Goal: Information Seeking & Learning: Learn about a topic

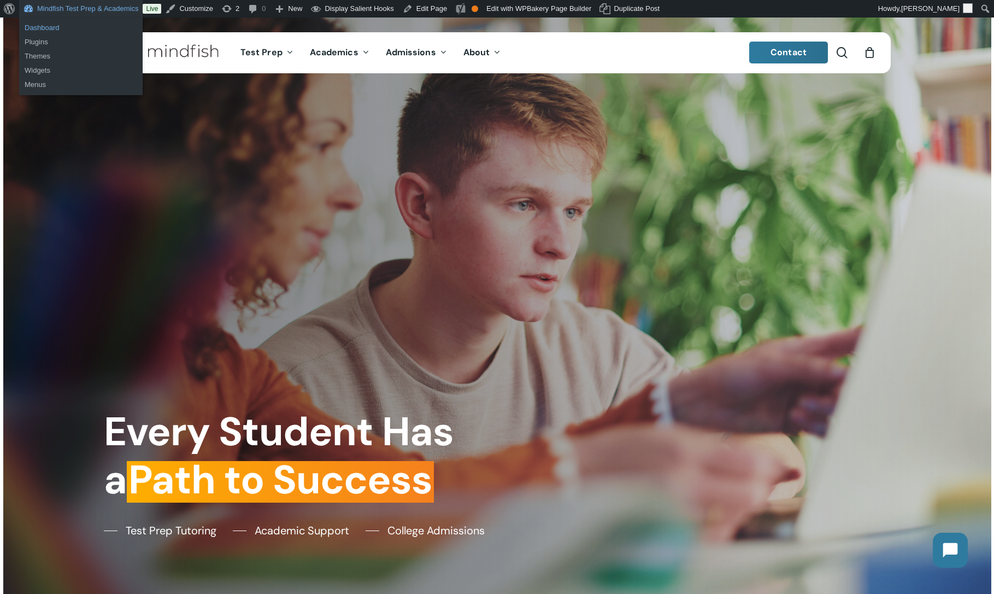
click at [47, 27] on link "Dashboard" at bounding box center [81, 28] width 124 height 14
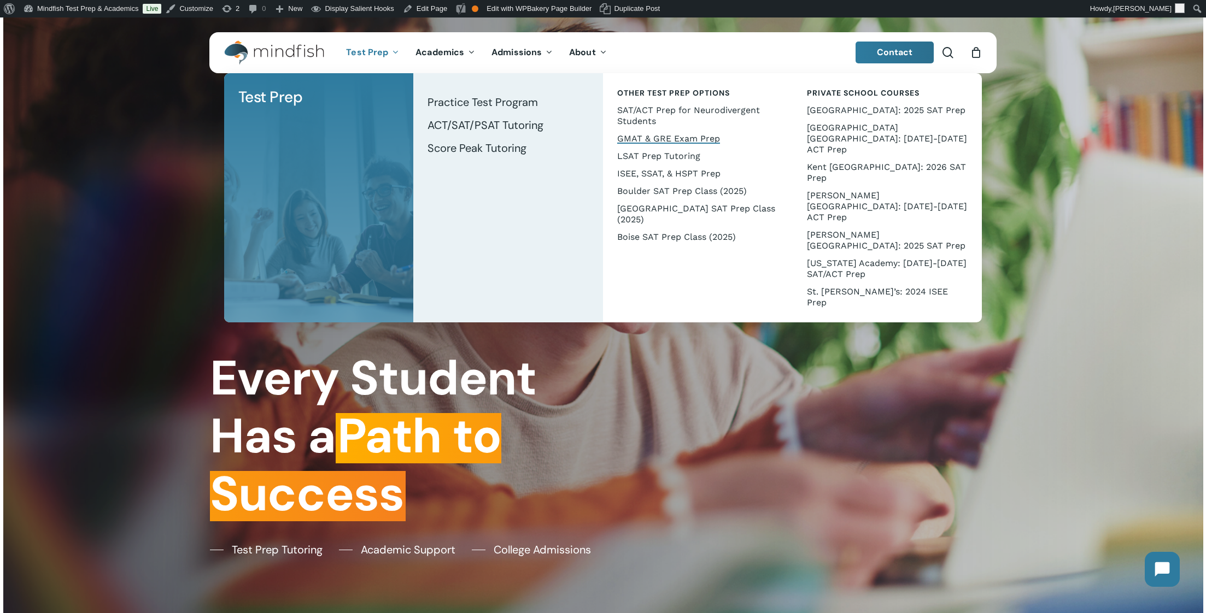
click at [643, 142] on span "GMAT & GRE Exam Prep" at bounding box center [668, 138] width 103 height 10
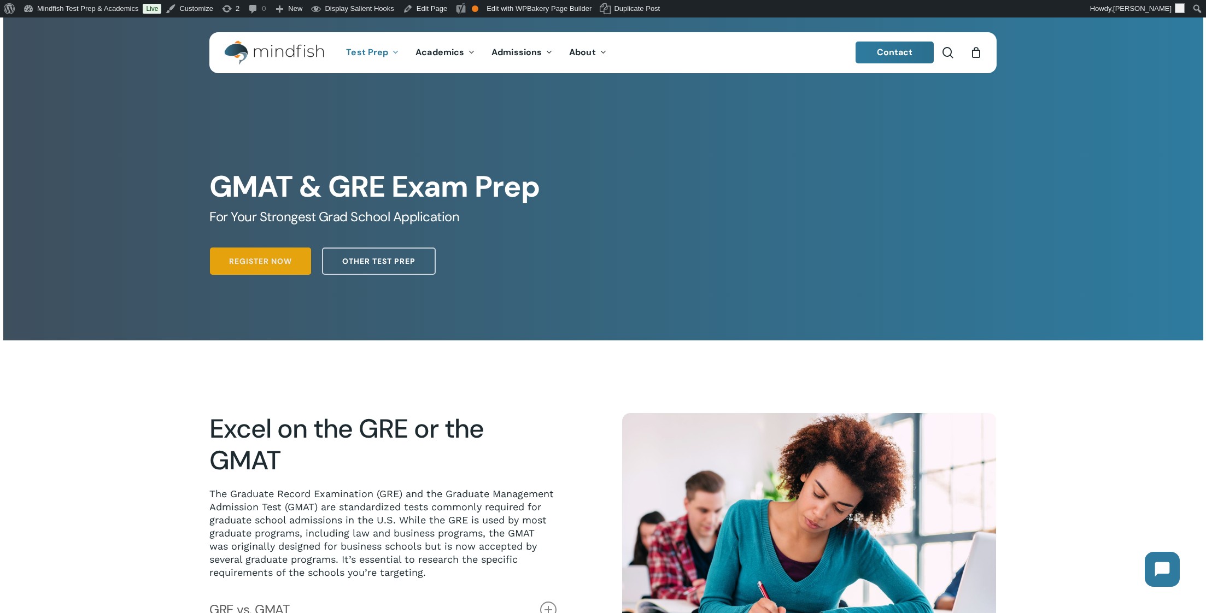
click at [251, 262] on span "Register Now" at bounding box center [260, 261] width 63 height 11
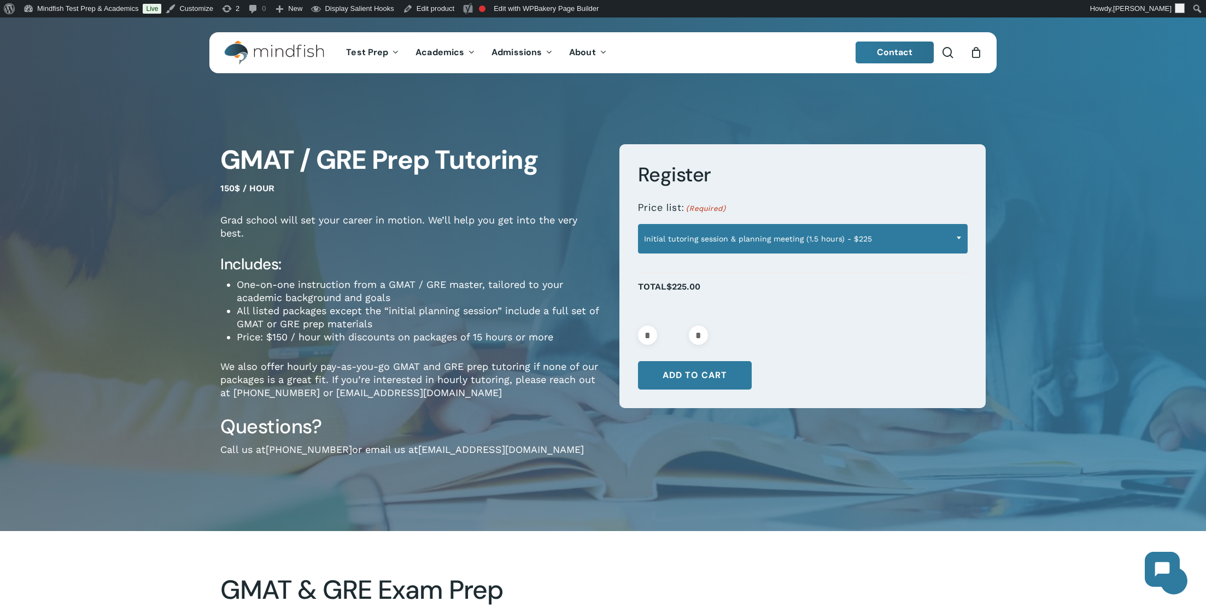
click at [799, 239] on span "Initial tutoring session & planning meeting (1.5 hours) - $225" at bounding box center [803, 238] width 329 height 23
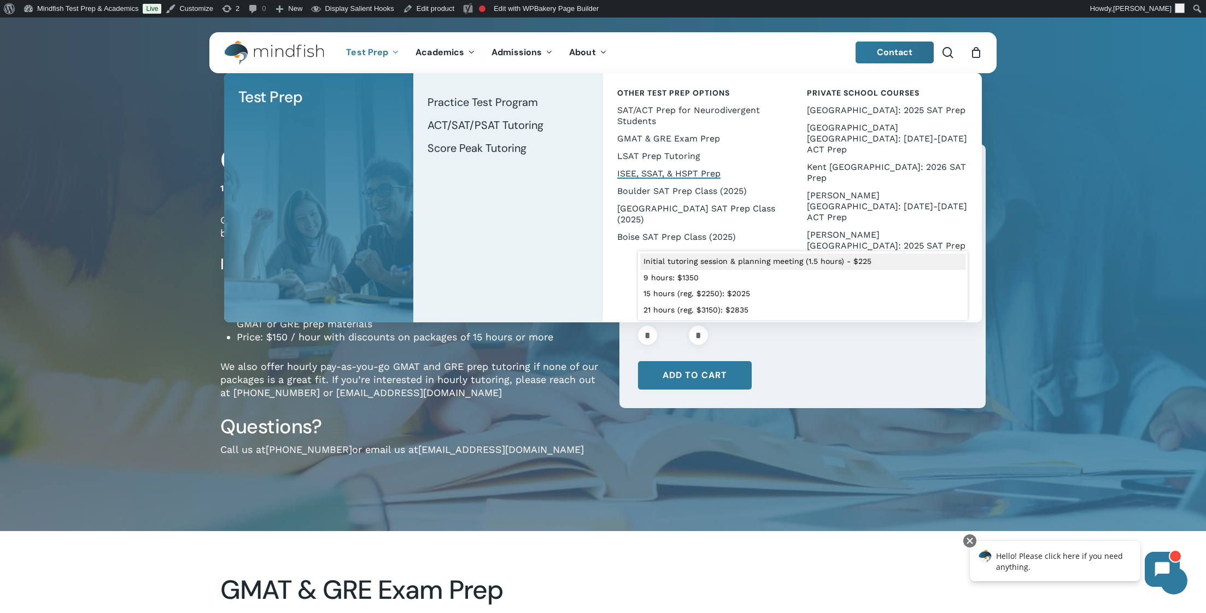
click at [671, 177] on span "ISEE, SSAT, & HSPT Prep" at bounding box center [668, 173] width 103 height 10
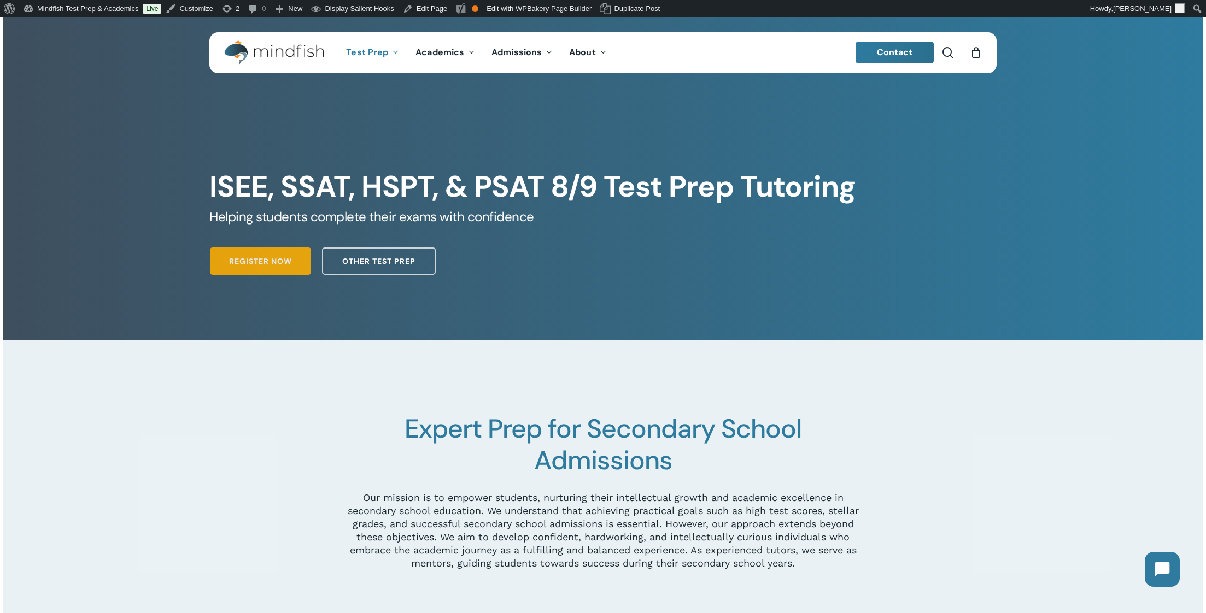
click at [268, 261] on span "Register Now" at bounding box center [260, 261] width 63 height 11
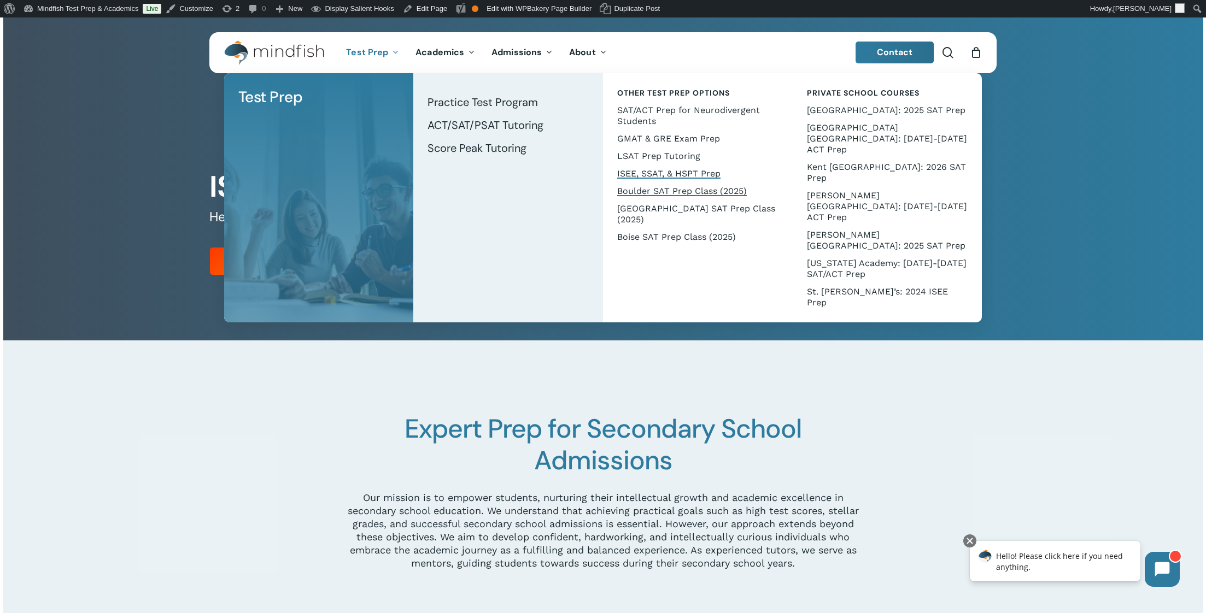
click at [655, 195] on span "Boulder SAT Prep Class (2025)" at bounding box center [682, 191] width 130 height 10
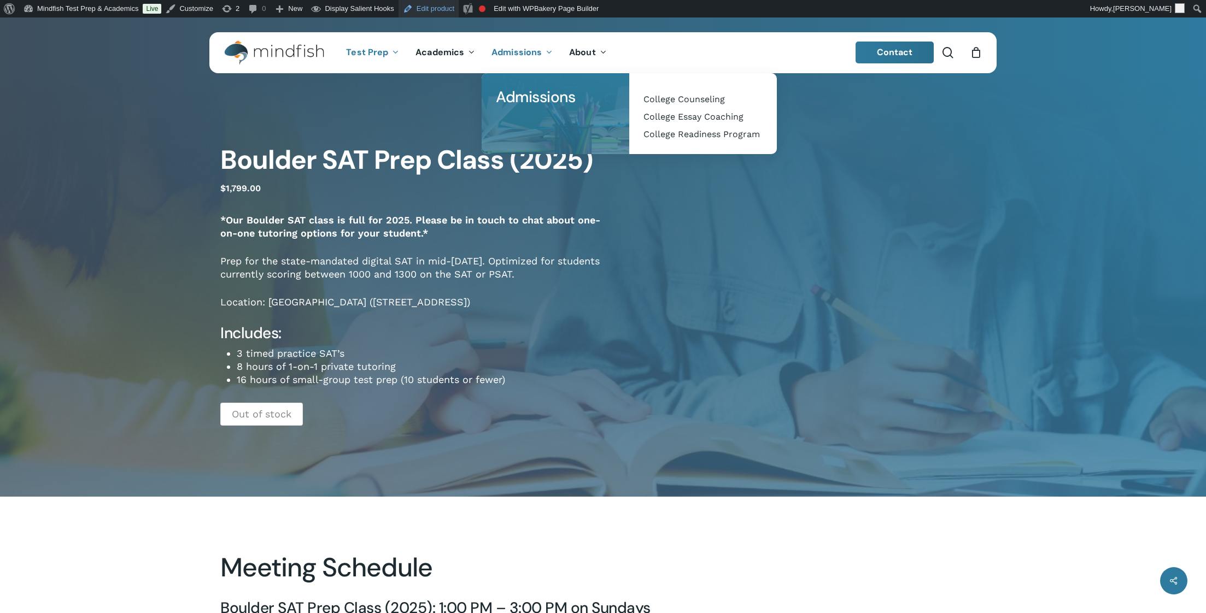
click at [442, 7] on link "Edit product" at bounding box center [429, 8] width 60 height 17
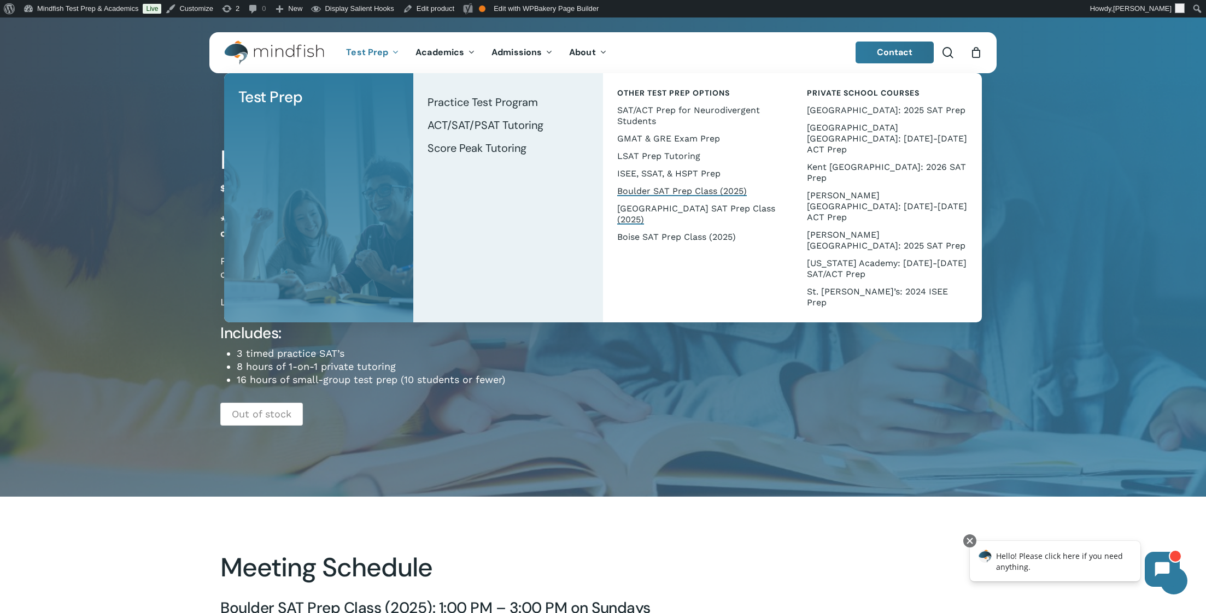
click at [678, 208] on span "[GEOGRAPHIC_DATA] SAT Prep Class (2025)" at bounding box center [696, 213] width 158 height 21
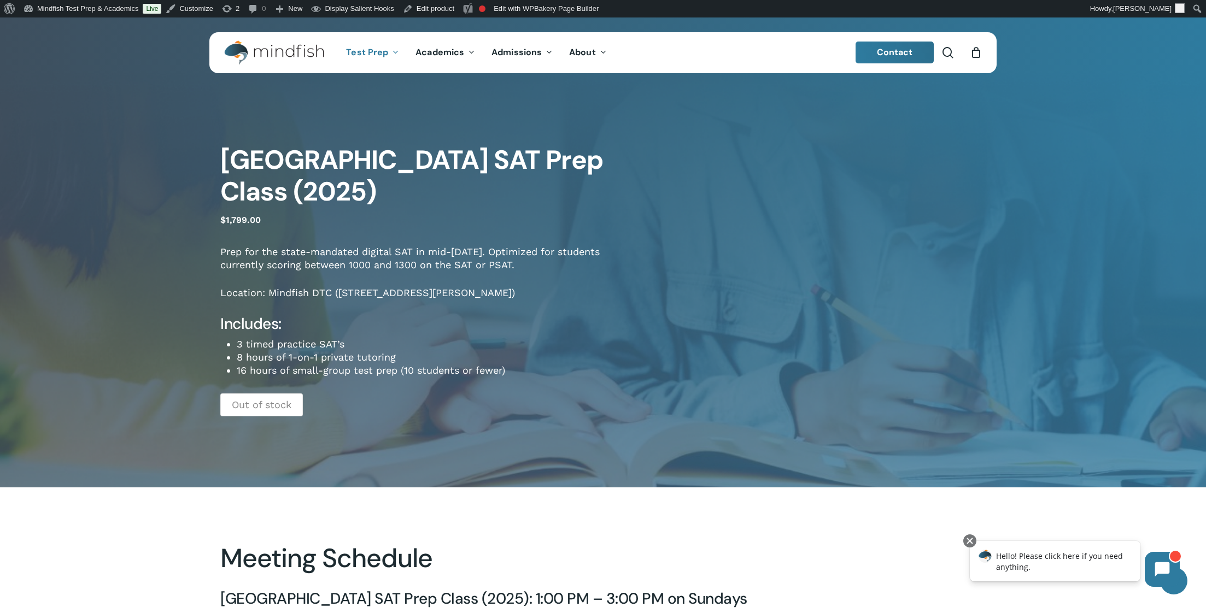
click at [647, 362] on div "Denver Tech Center SAT Prep Class (2025) $ 1,799.00 Prep for the state-mandated…" at bounding box center [603, 285] width 875 height 403
click at [432, 10] on link "Edit product" at bounding box center [429, 8] width 60 height 17
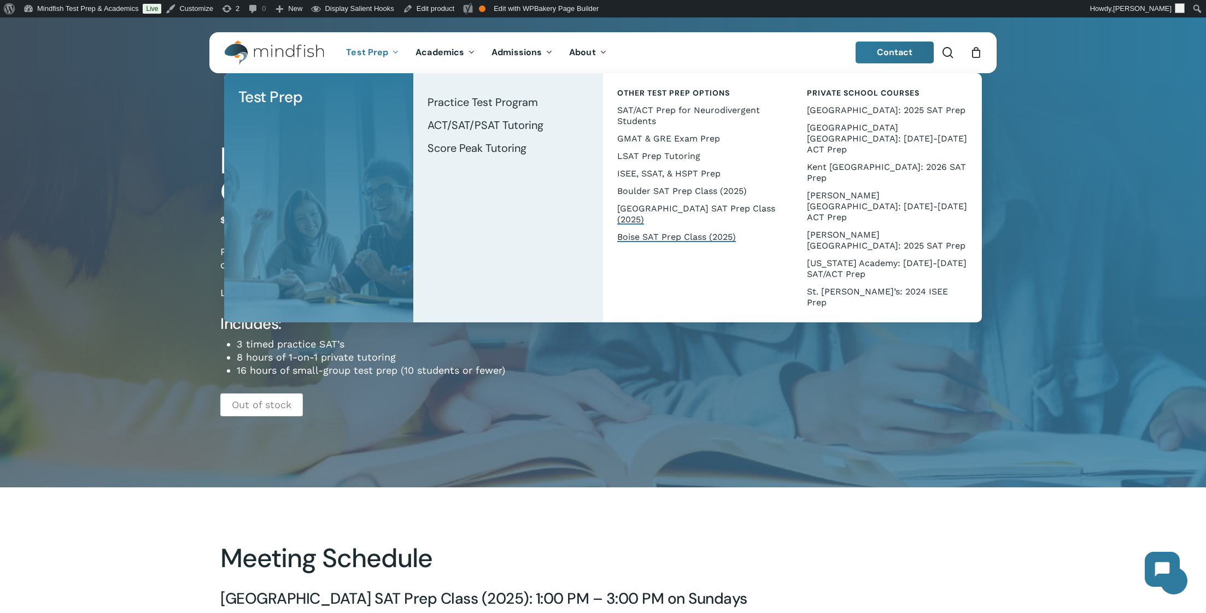
click at [658, 238] on span "Boise SAT Prep Class (2025)" at bounding box center [676, 237] width 119 height 10
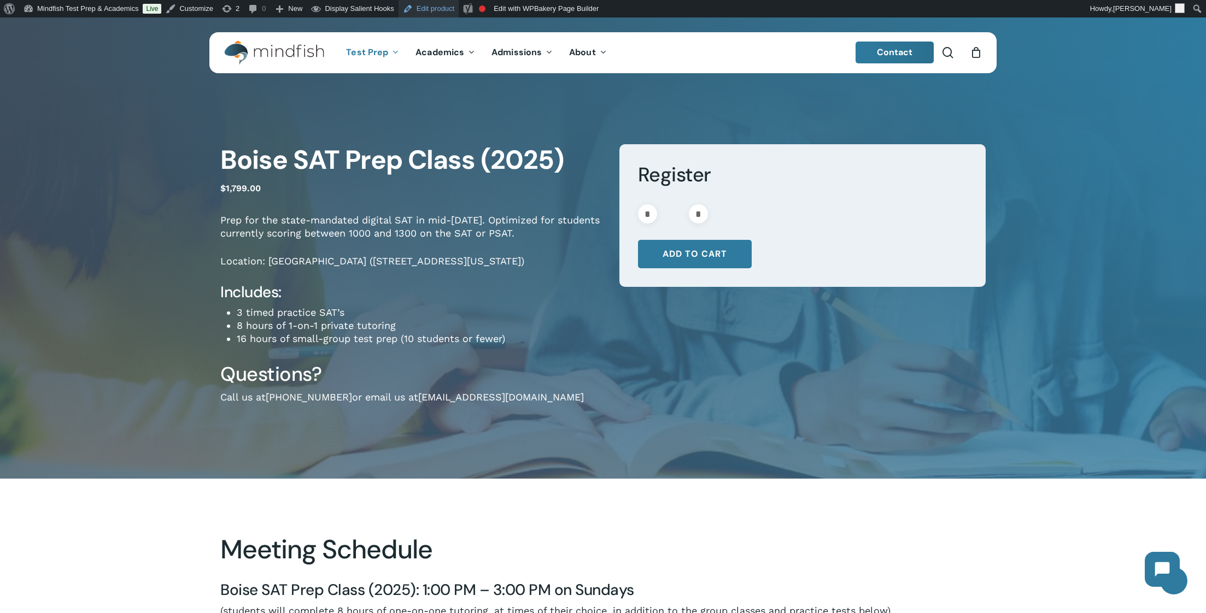
click at [444, 10] on link "Edit product" at bounding box center [429, 8] width 60 height 17
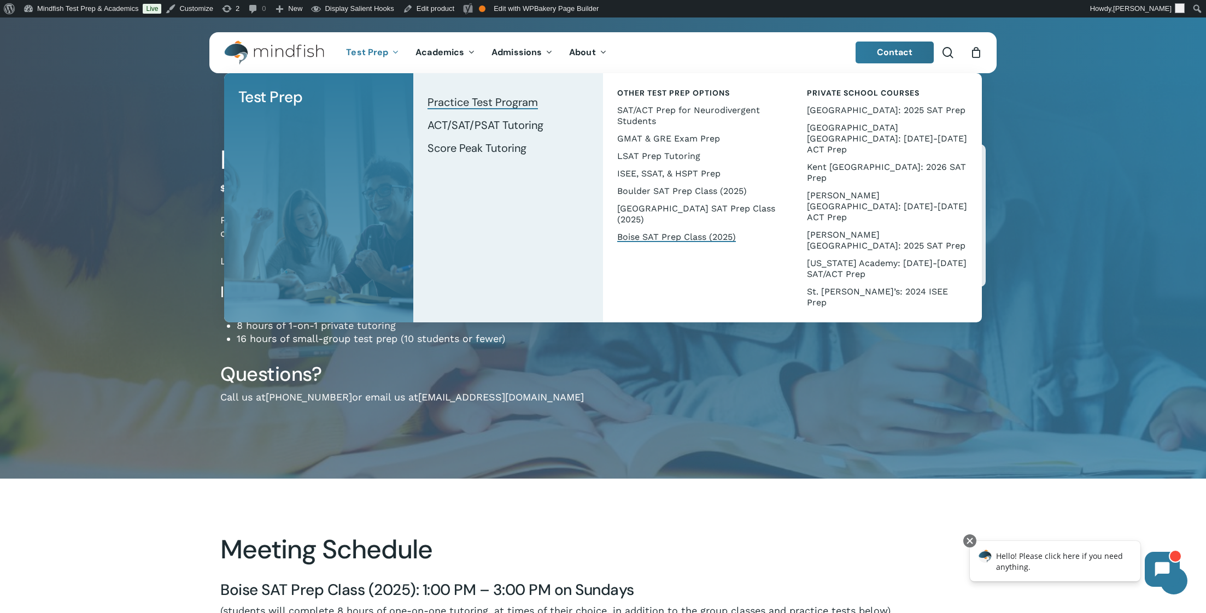
click at [468, 104] on span "Practice Test Program" at bounding box center [482, 102] width 110 height 14
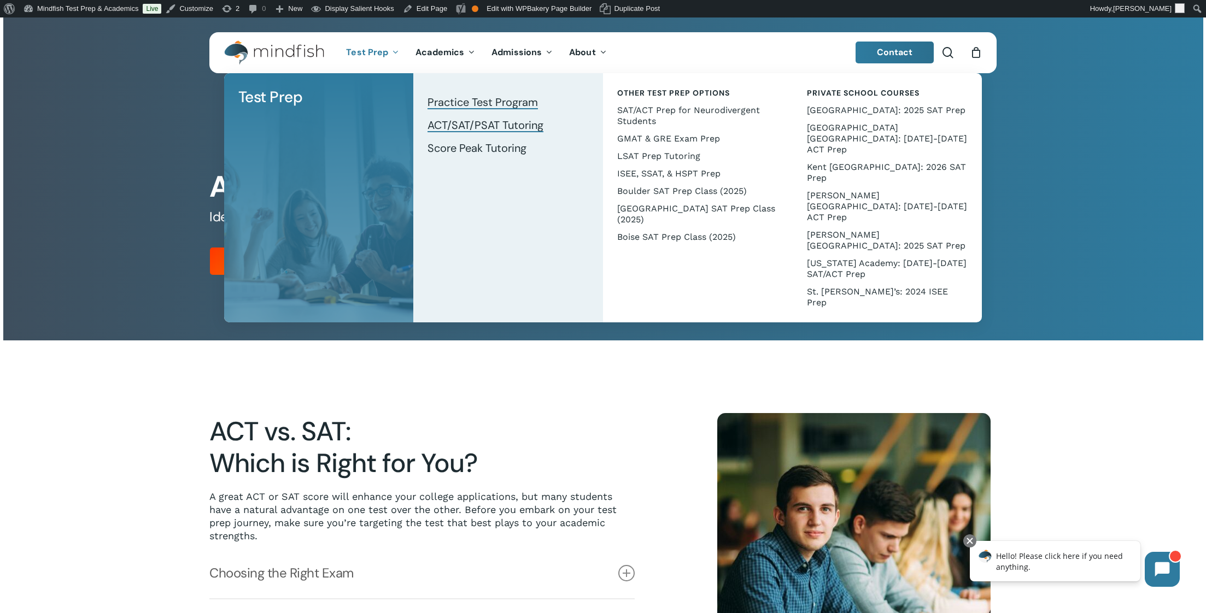
click at [473, 124] on span "ACT/SAT/PSAT Tutoring" at bounding box center [485, 125] width 116 height 14
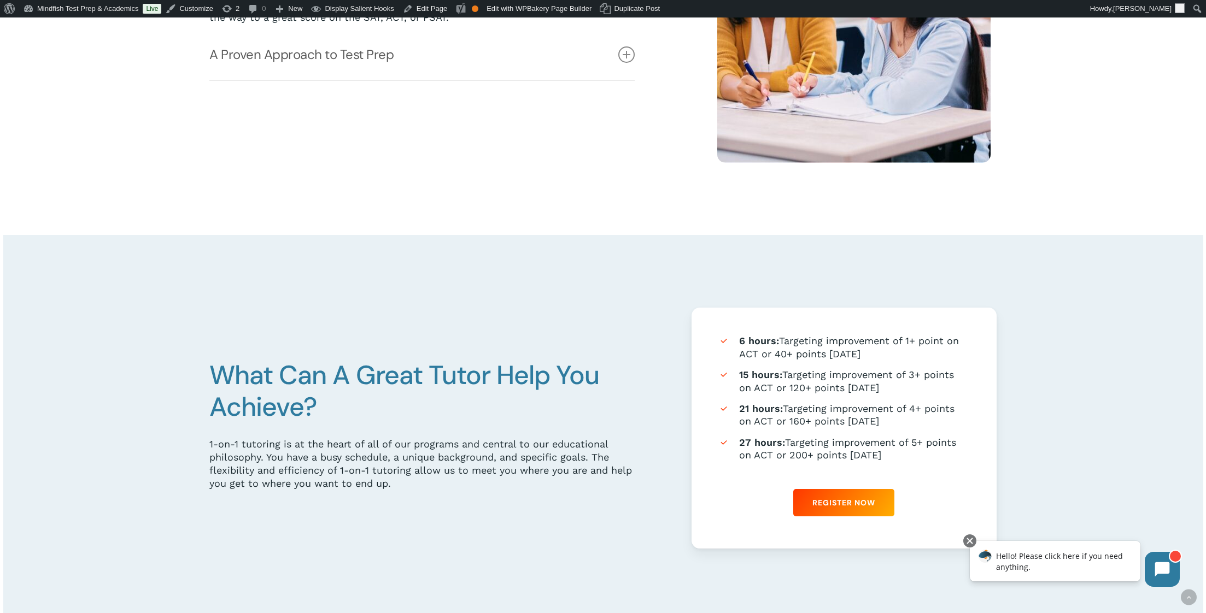
scroll to position [511, 0]
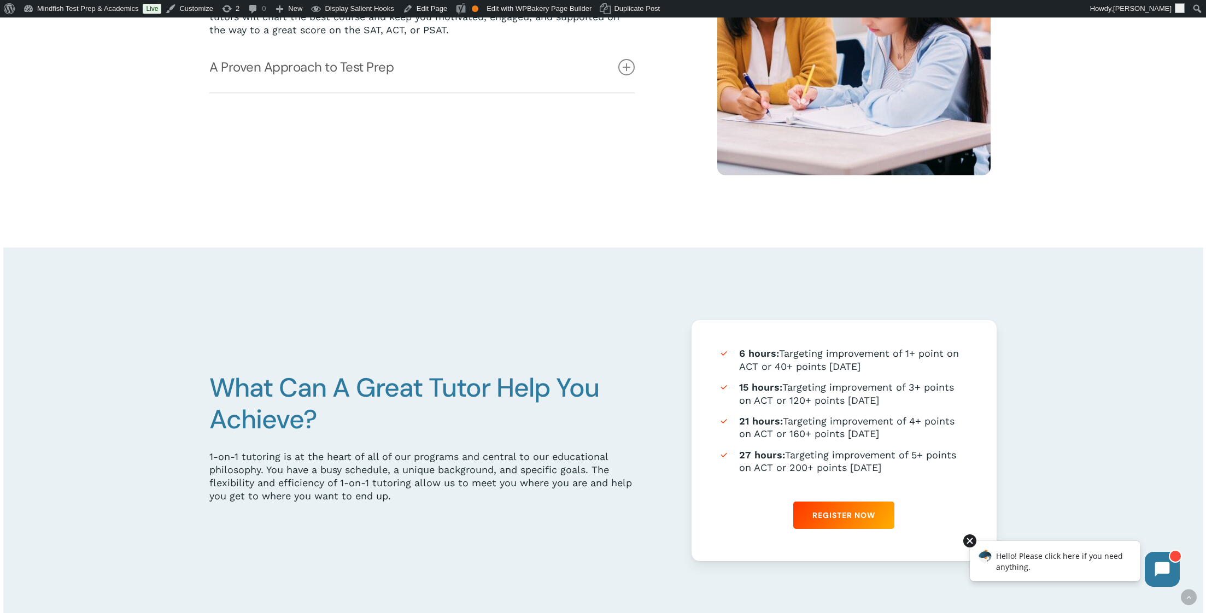
click at [974, 543] on div at bounding box center [969, 541] width 13 height 13
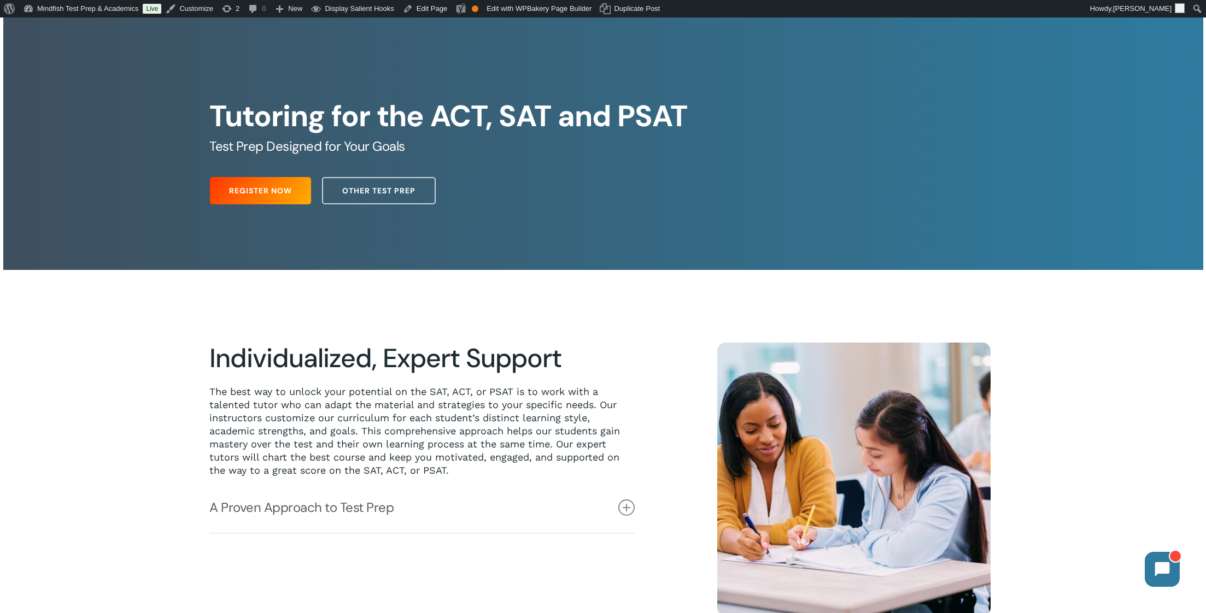
scroll to position [0, 0]
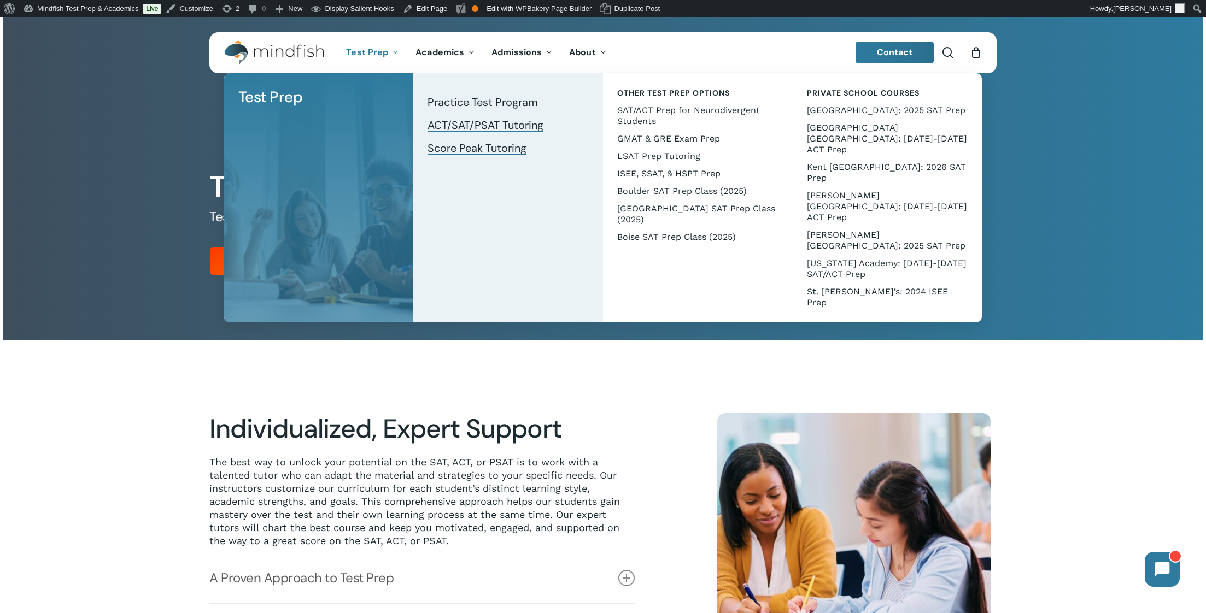
click at [475, 156] on link "Score Peak Tutoring" at bounding box center [508, 148] width 168 height 23
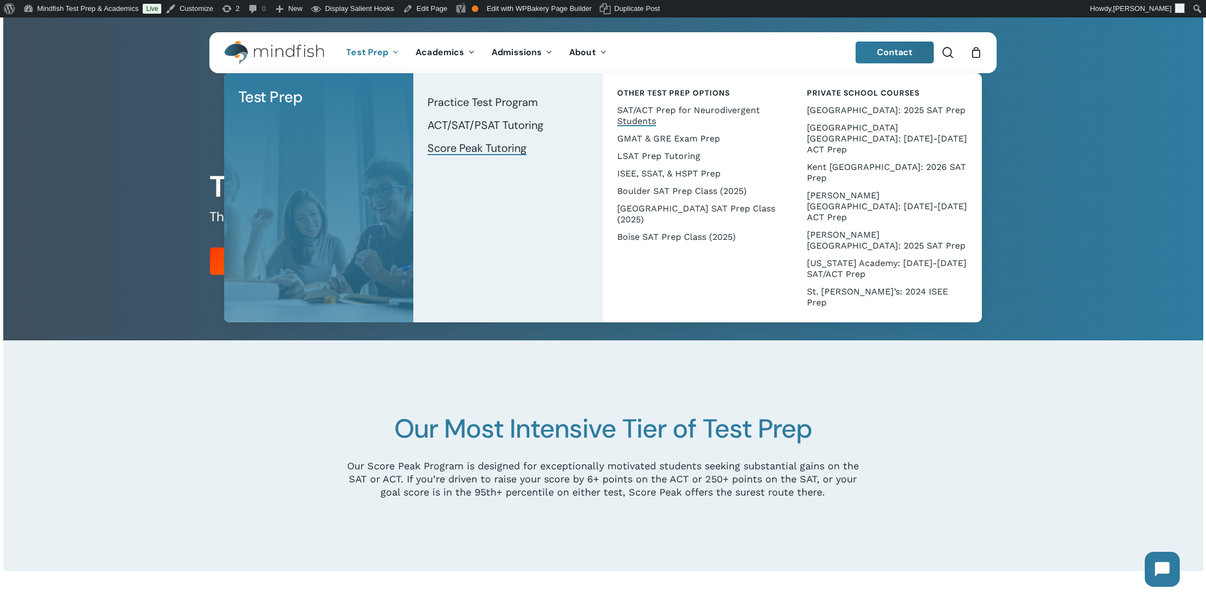
click at [648, 113] on span "SAT/ACT Prep for Neurodivergent Students" at bounding box center [688, 115] width 143 height 21
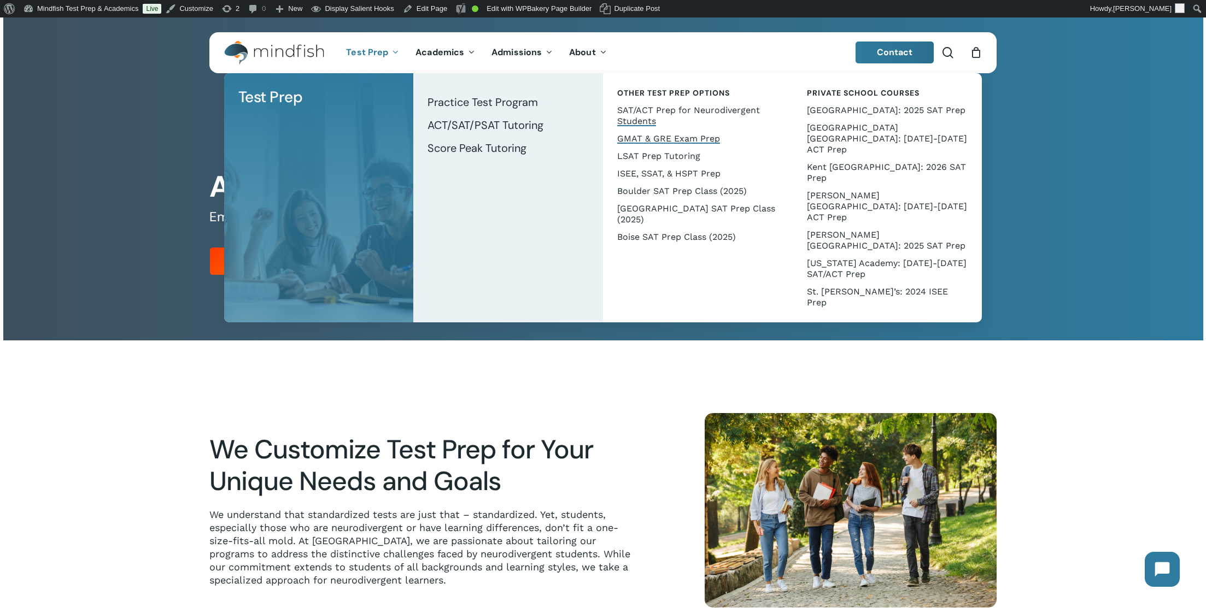
click at [652, 138] on span "GMAT & GRE Exam Prep" at bounding box center [668, 138] width 103 height 10
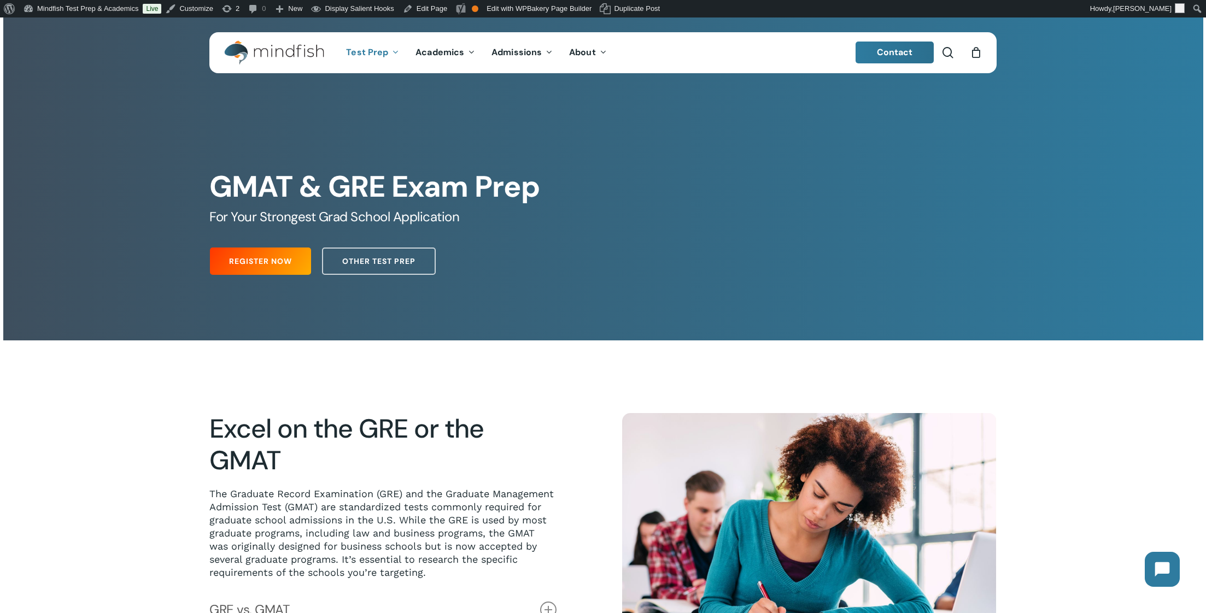
scroll to position [693, 0]
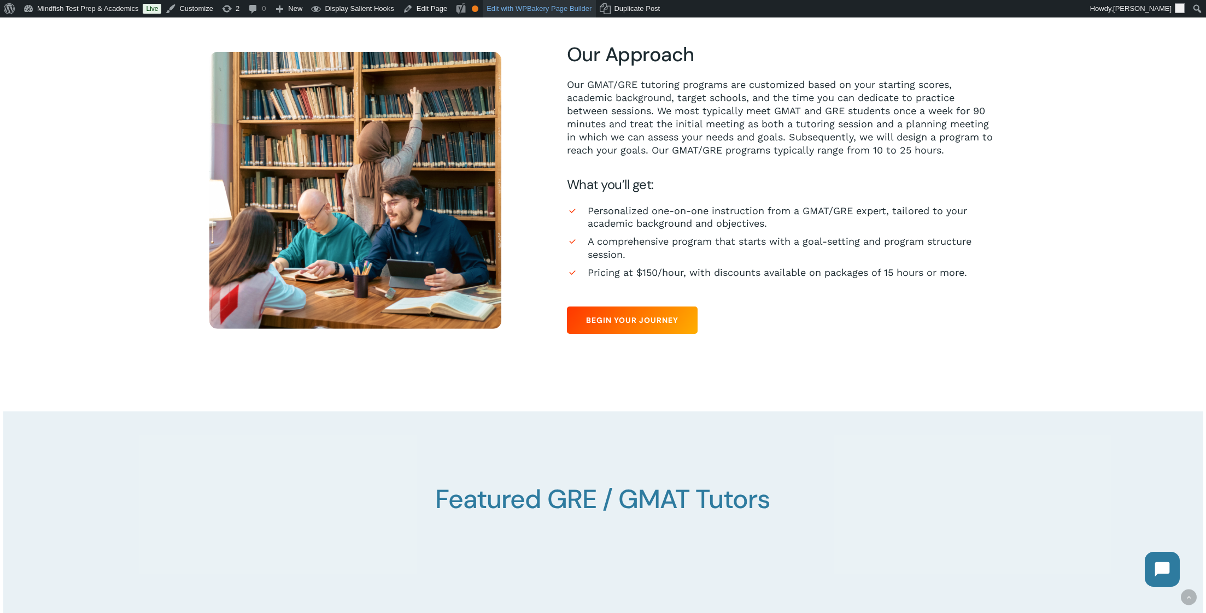
click at [526, 11] on link "Edit with WPBakery Page Builder" at bounding box center [539, 8] width 113 height 17
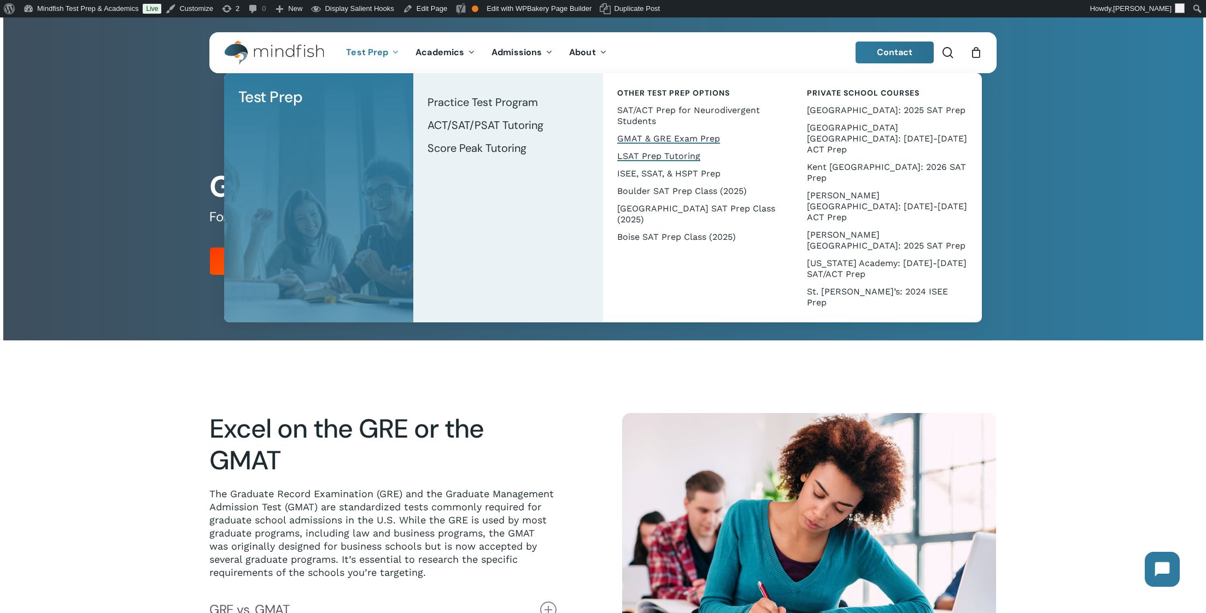
click at [656, 154] on span "LSAT Prep Tutoring" at bounding box center [658, 156] width 83 height 10
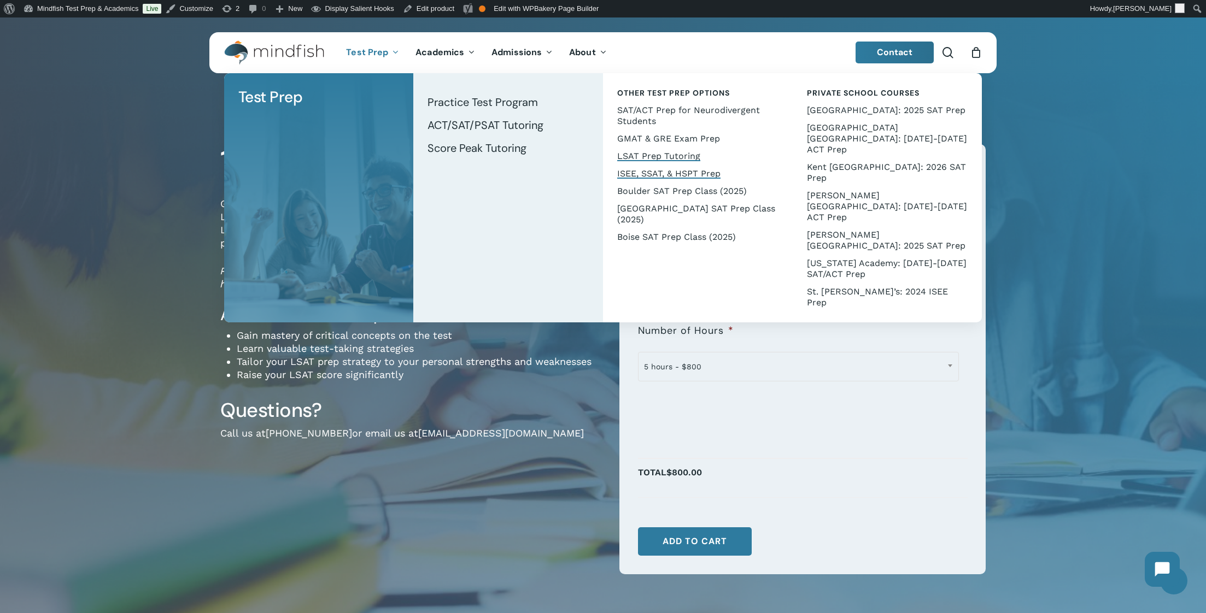
click at [653, 172] on span "ISEE, SSAT, & HSPT Prep" at bounding box center [668, 173] width 103 height 10
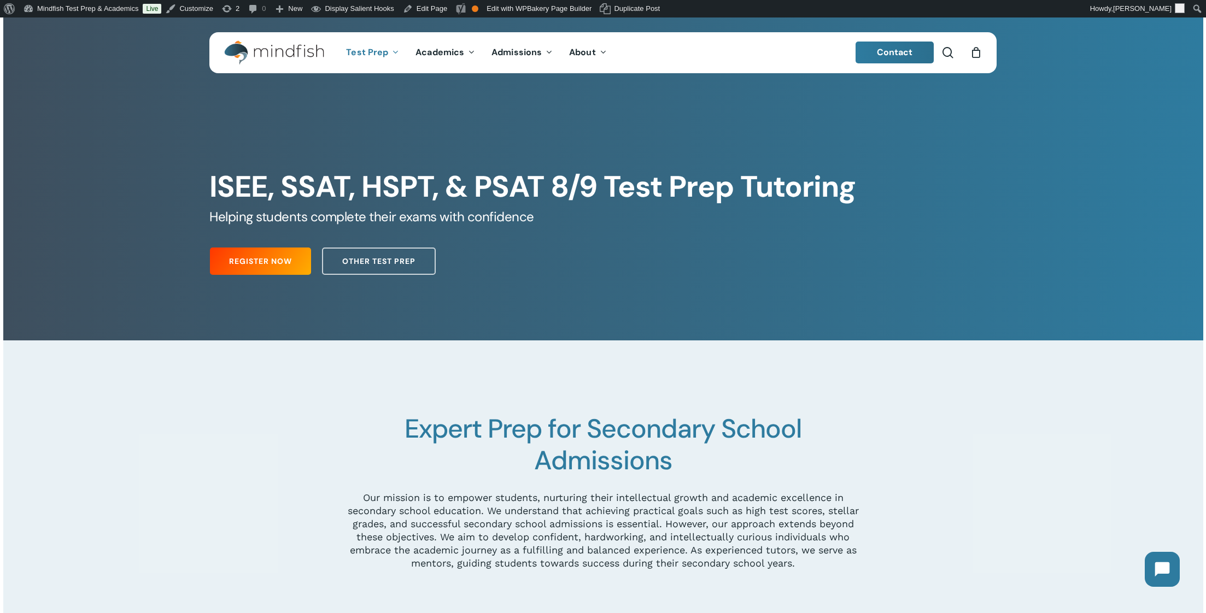
scroll to position [777, 0]
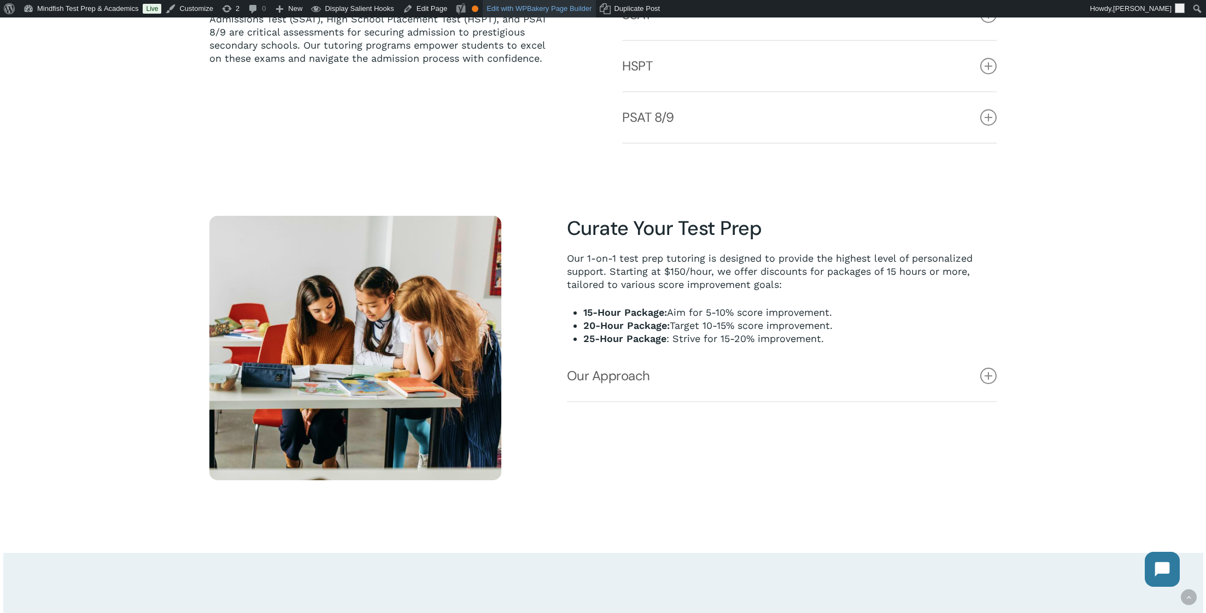
click at [520, 7] on link "Edit with WPBakery Page Builder" at bounding box center [539, 8] width 113 height 17
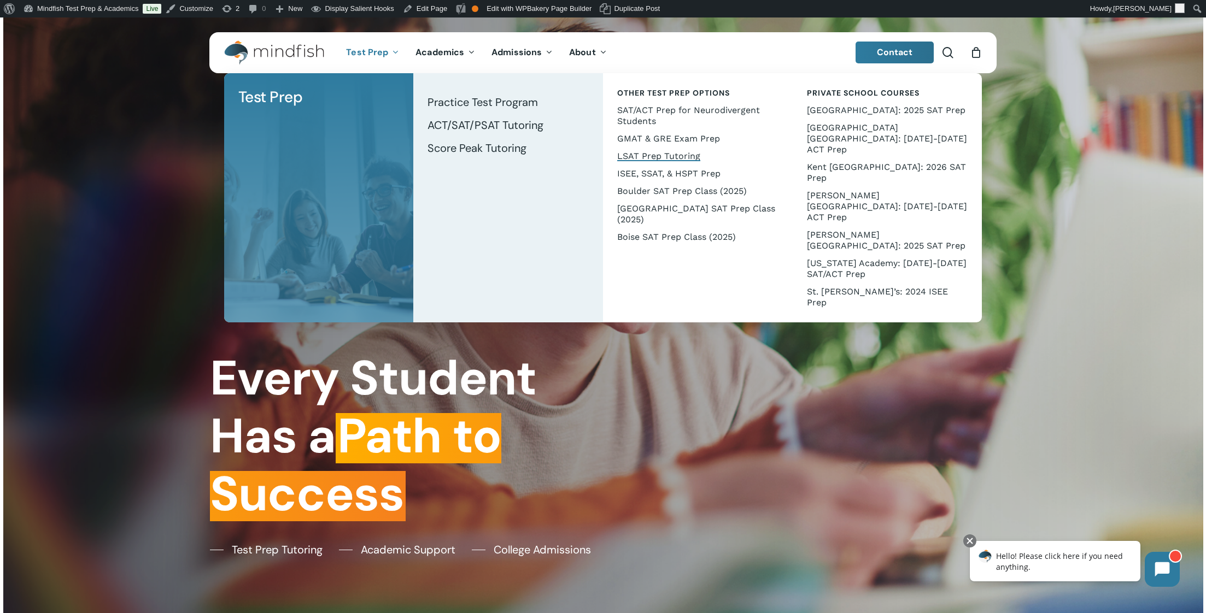
click at [647, 155] on span "LSAT Prep Tutoring" at bounding box center [658, 156] width 83 height 10
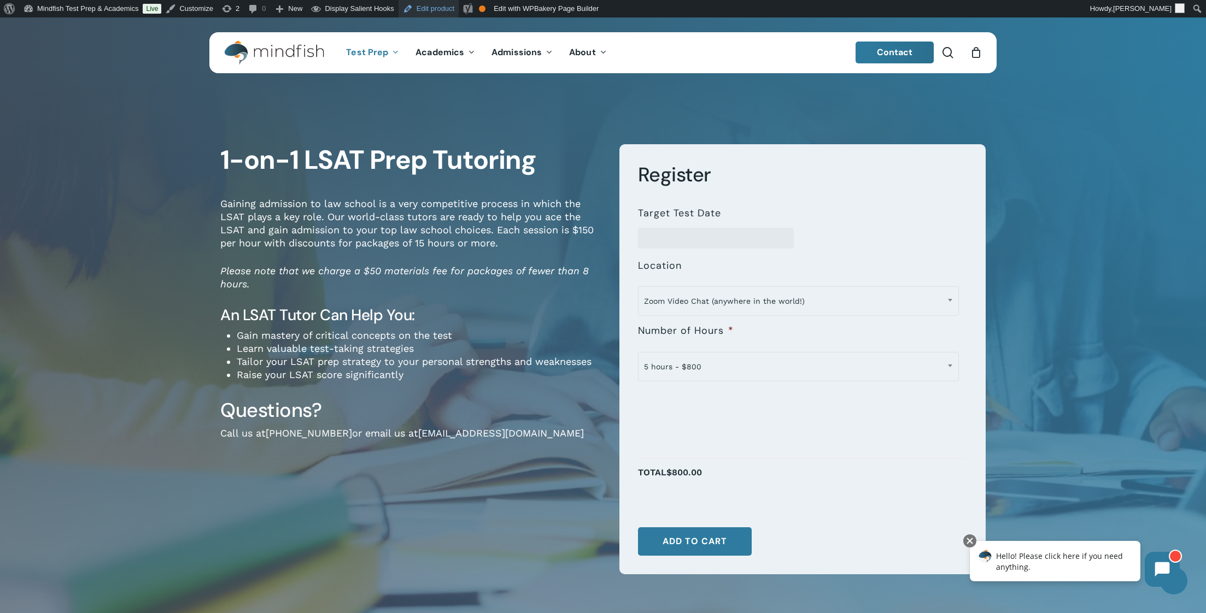
click at [456, 9] on link "Edit product" at bounding box center [429, 8] width 60 height 17
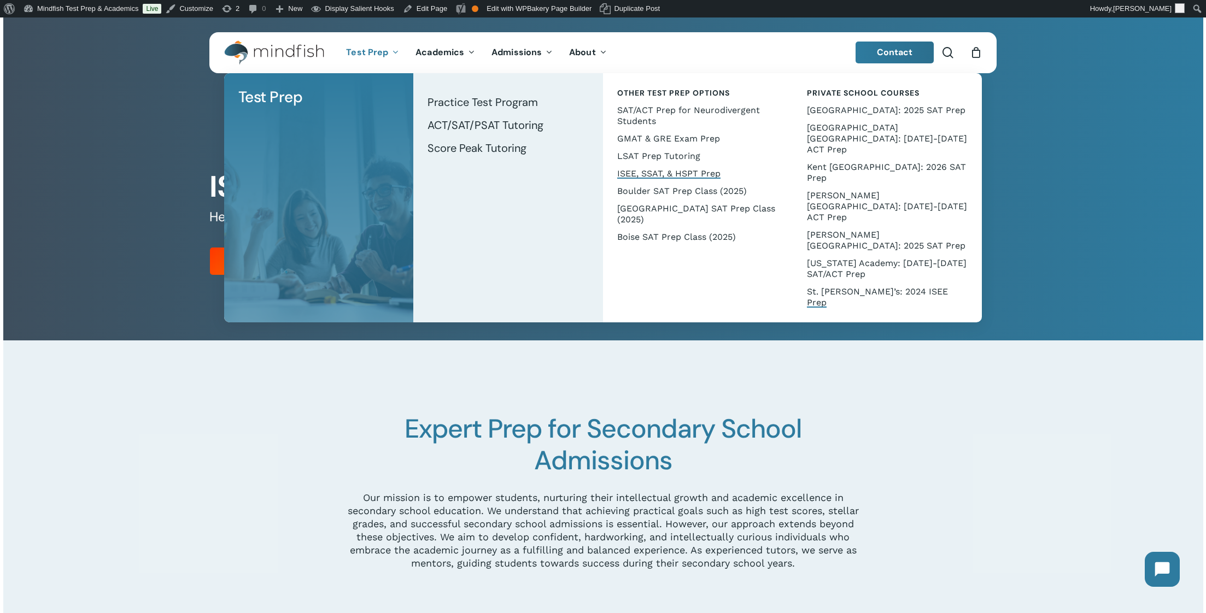
click at [854, 286] on span "St. [PERSON_NAME]’s: 2024 ISEE Prep" at bounding box center [877, 296] width 141 height 21
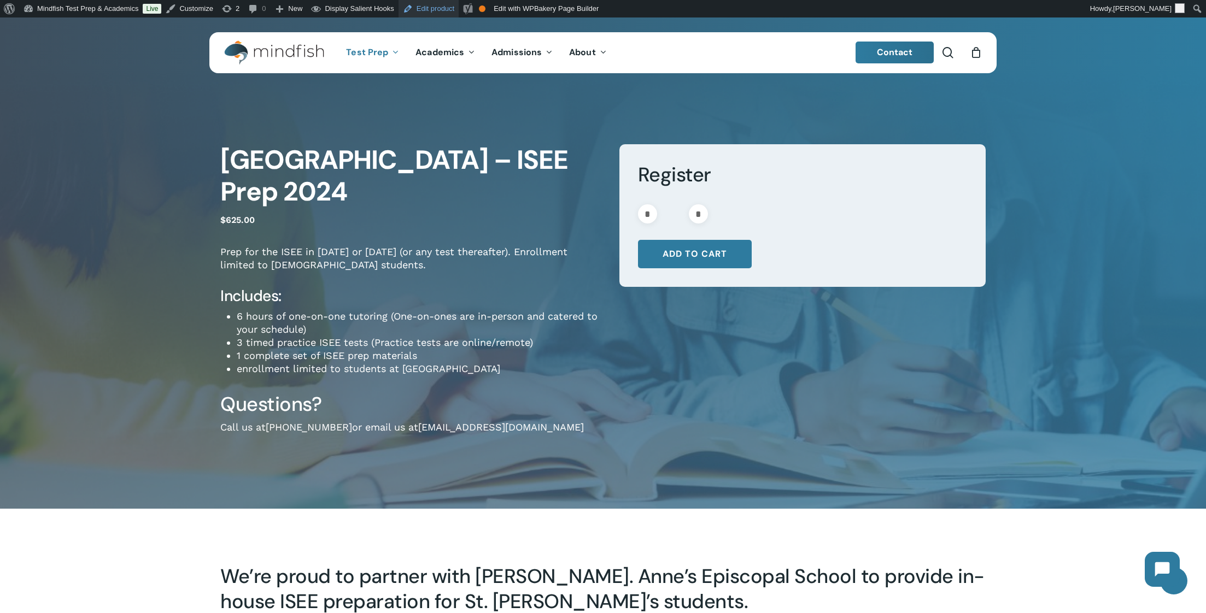
click at [437, 10] on link "Edit product" at bounding box center [429, 8] width 60 height 17
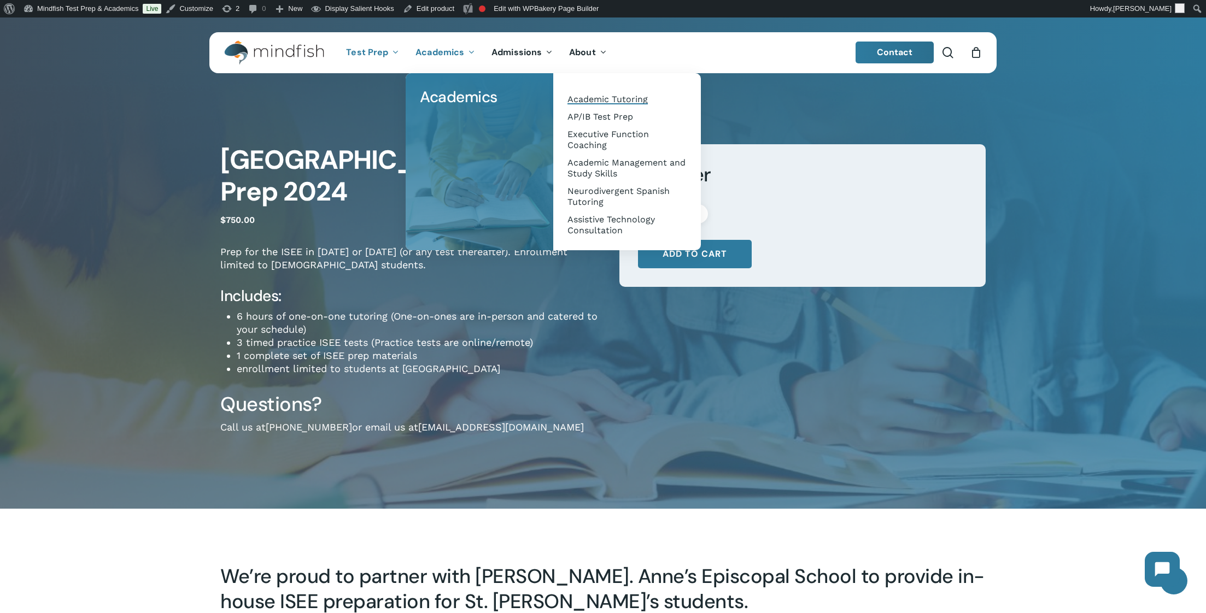
click at [591, 101] on span "Academic Tutoring" at bounding box center [607, 99] width 80 height 10
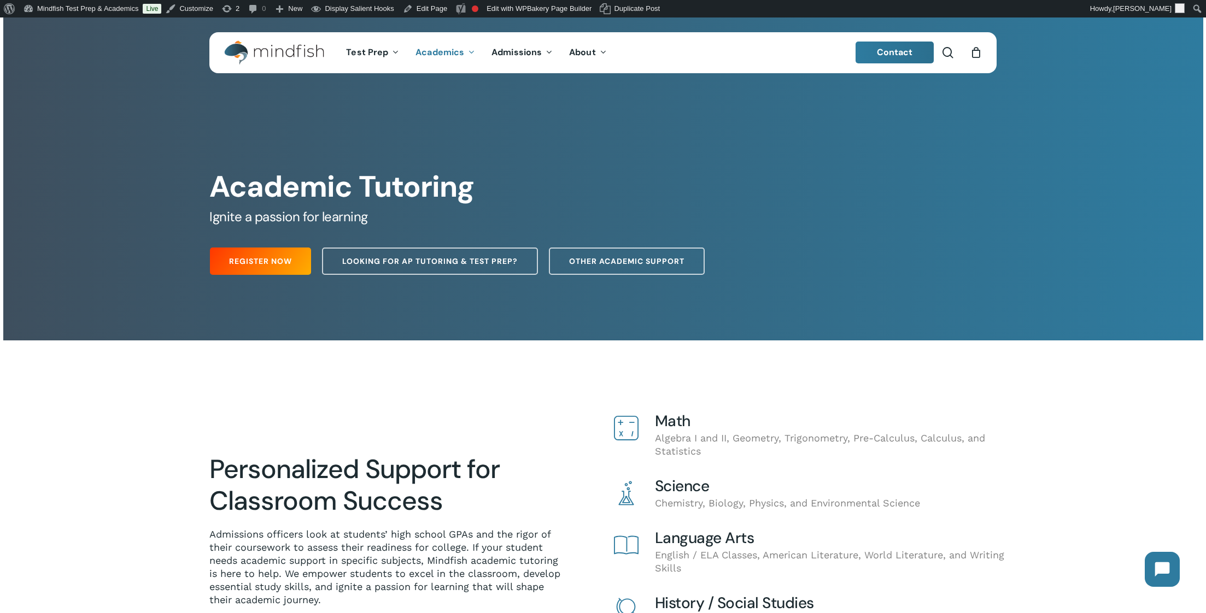
scroll to position [597, 0]
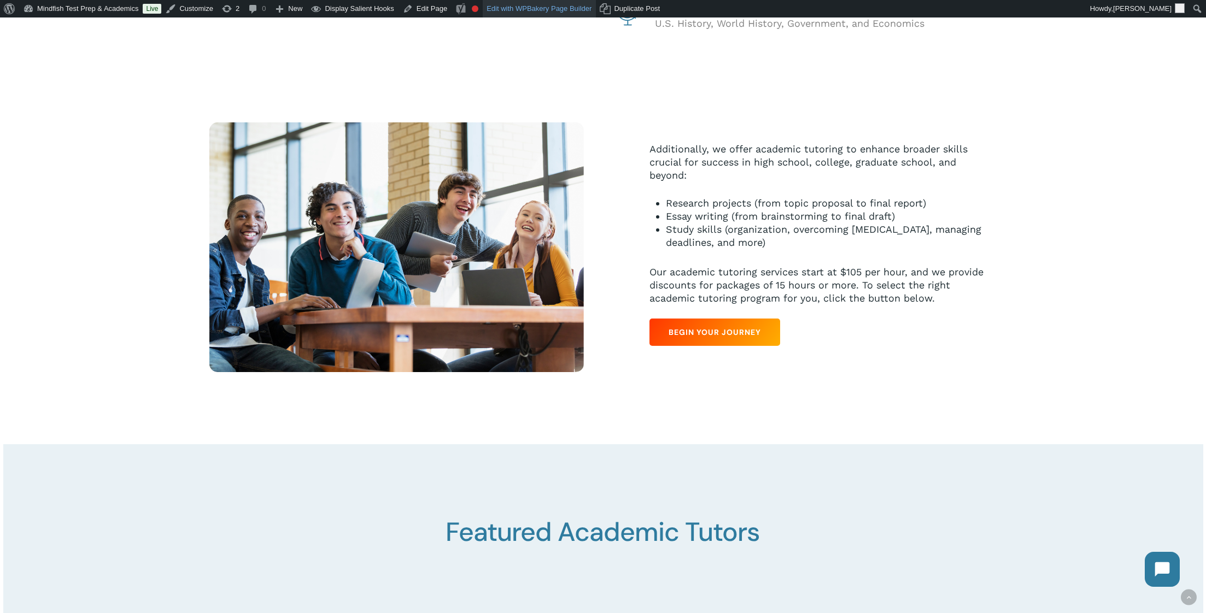
click at [557, 10] on link "Edit with WPBakery Page Builder" at bounding box center [539, 8] width 113 height 17
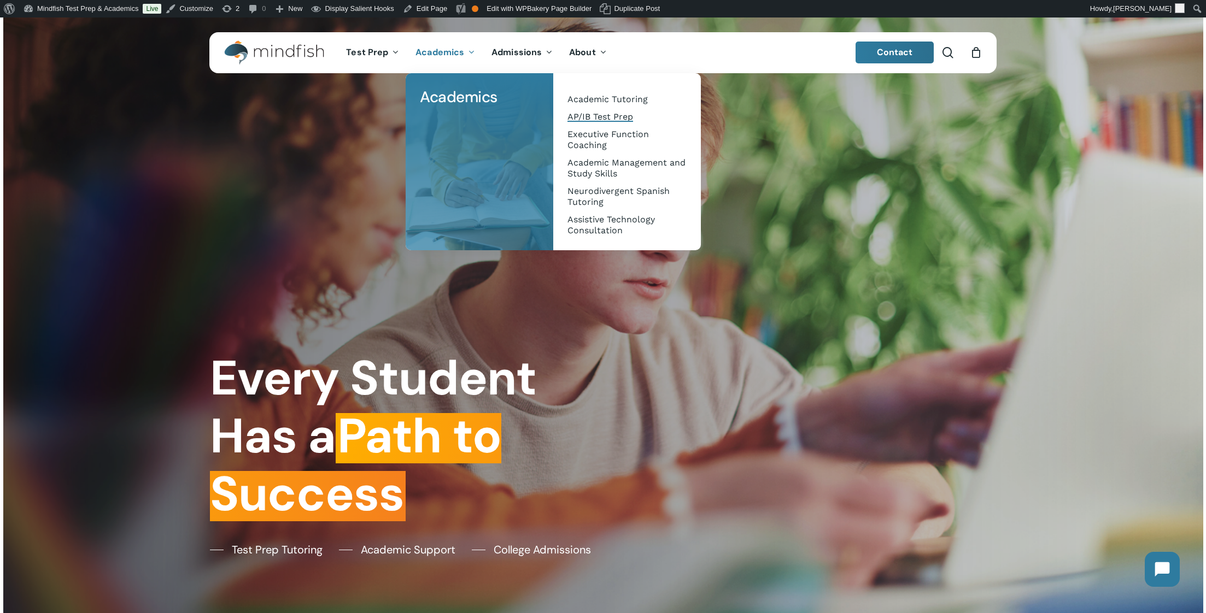
click at [607, 113] on span "AP/IB Test Prep" at bounding box center [600, 117] width 66 height 10
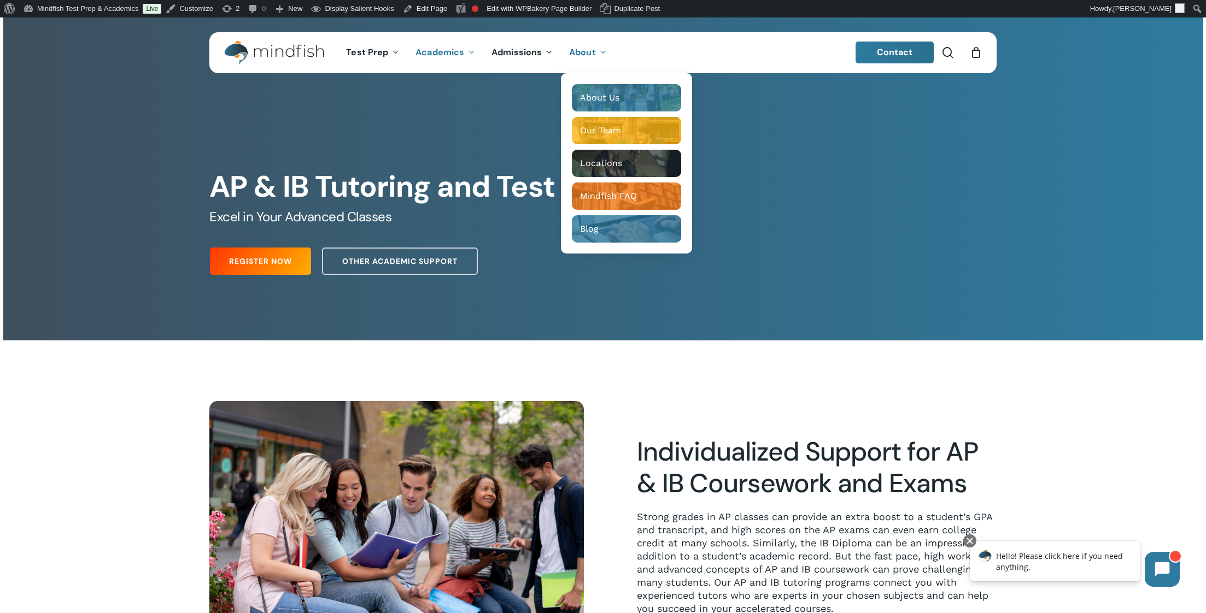
click at [645, 376] on div at bounding box center [603, 526] width 1200 height 370
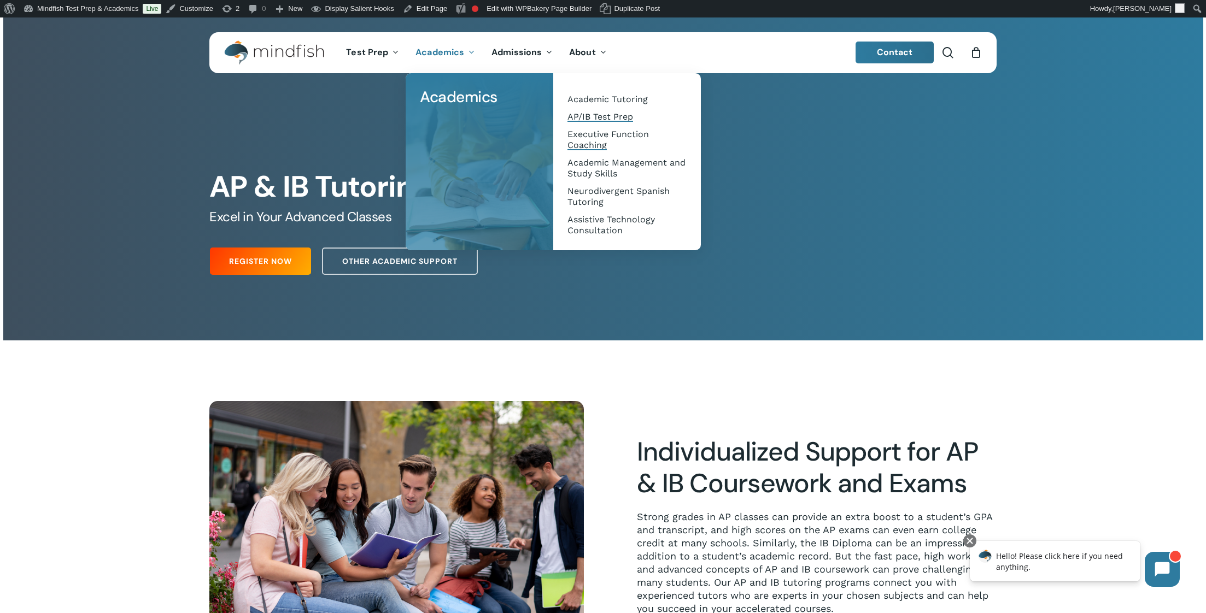
click at [592, 136] on span "Executive Function Coaching" at bounding box center [607, 139] width 81 height 21
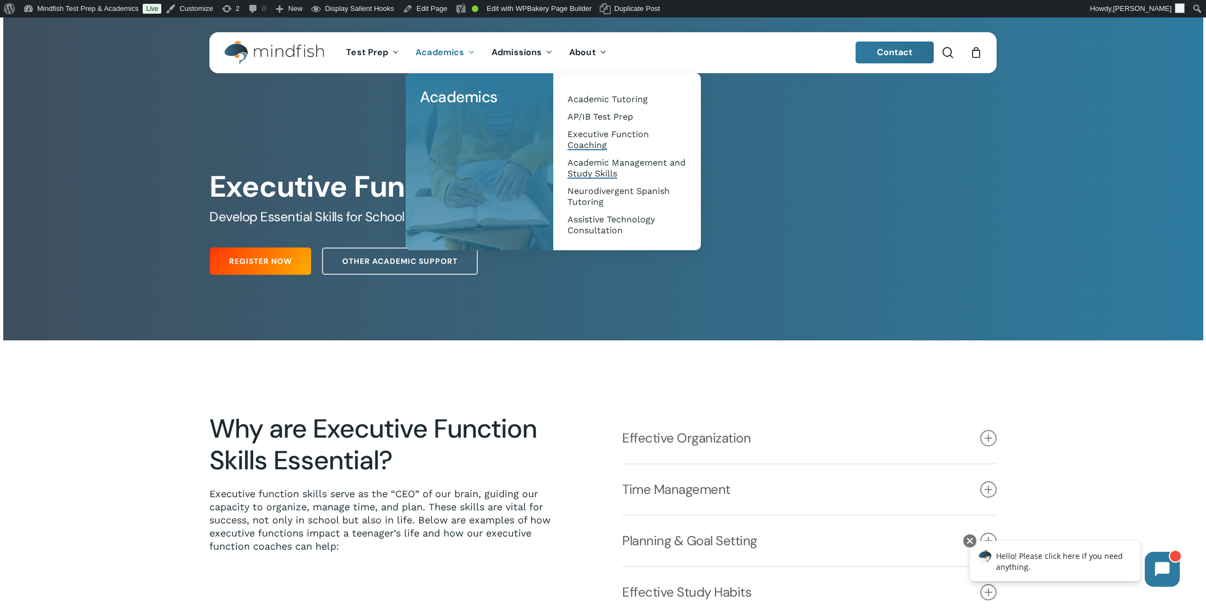
click at [607, 166] on span "Academic Management and Study Skills" at bounding box center [626, 167] width 118 height 21
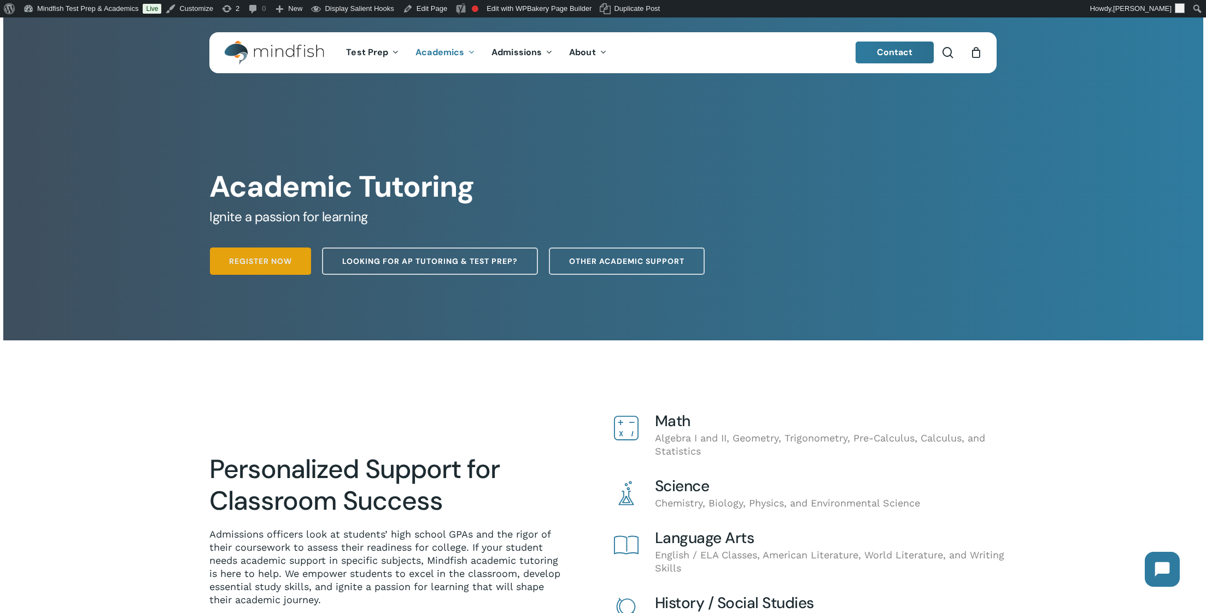
click at [266, 264] on span "Register Now" at bounding box center [260, 261] width 63 height 11
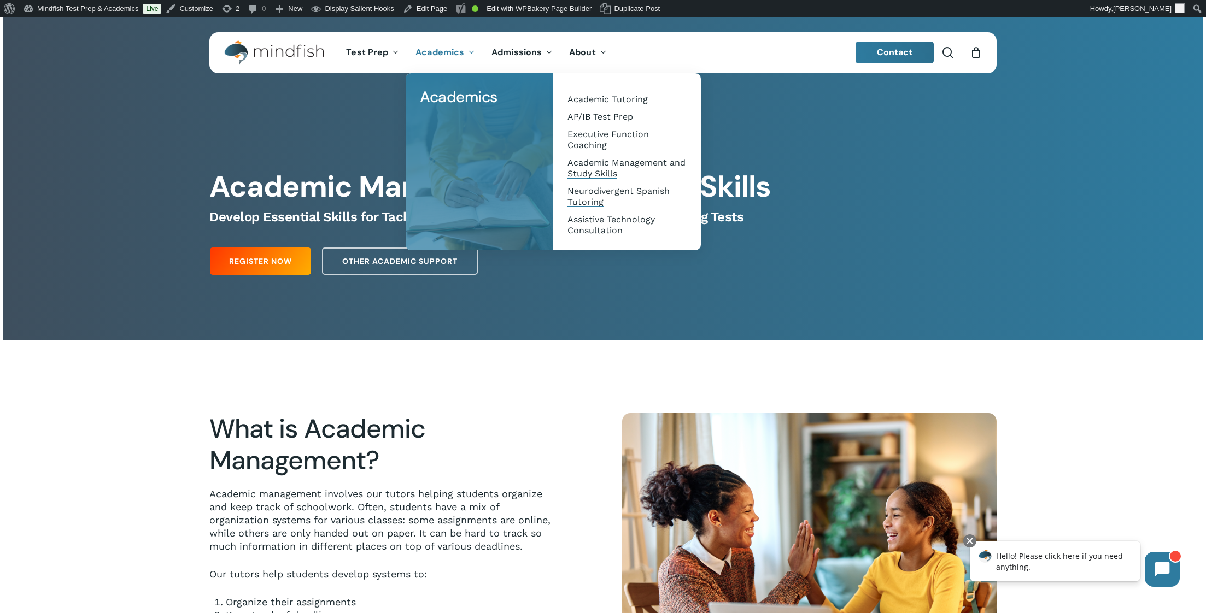
click at [591, 196] on span "Neurodivergent Spanish Tutoring" at bounding box center [618, 196] width 102 height 21
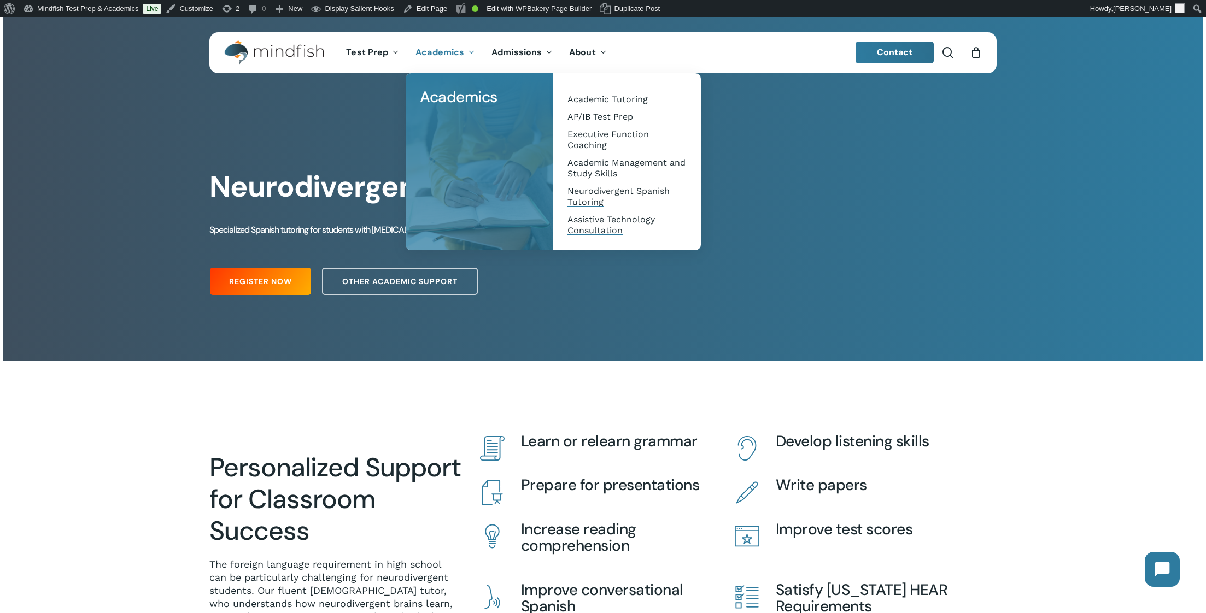
click at [602, 219] on span "Assistive Technology Consultation" at bounding box center [610, 224] width 87 height 21
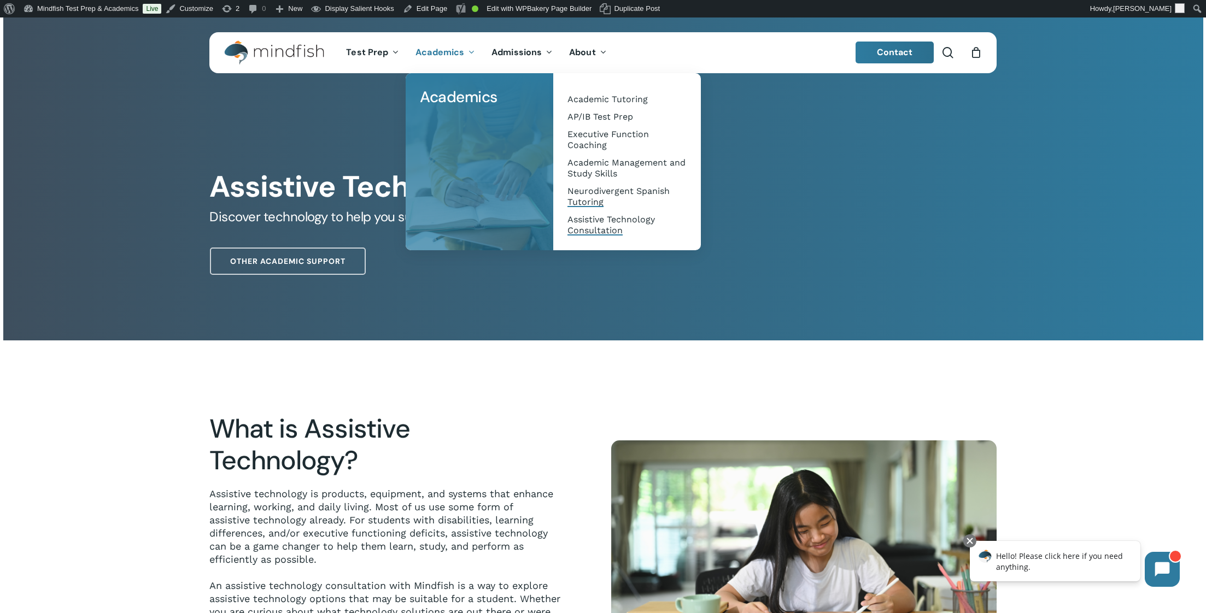
click at [580, 192] on span "Neurodivergent Spanish Tutoring" at bounding box center [618, 196] width 102 height 21
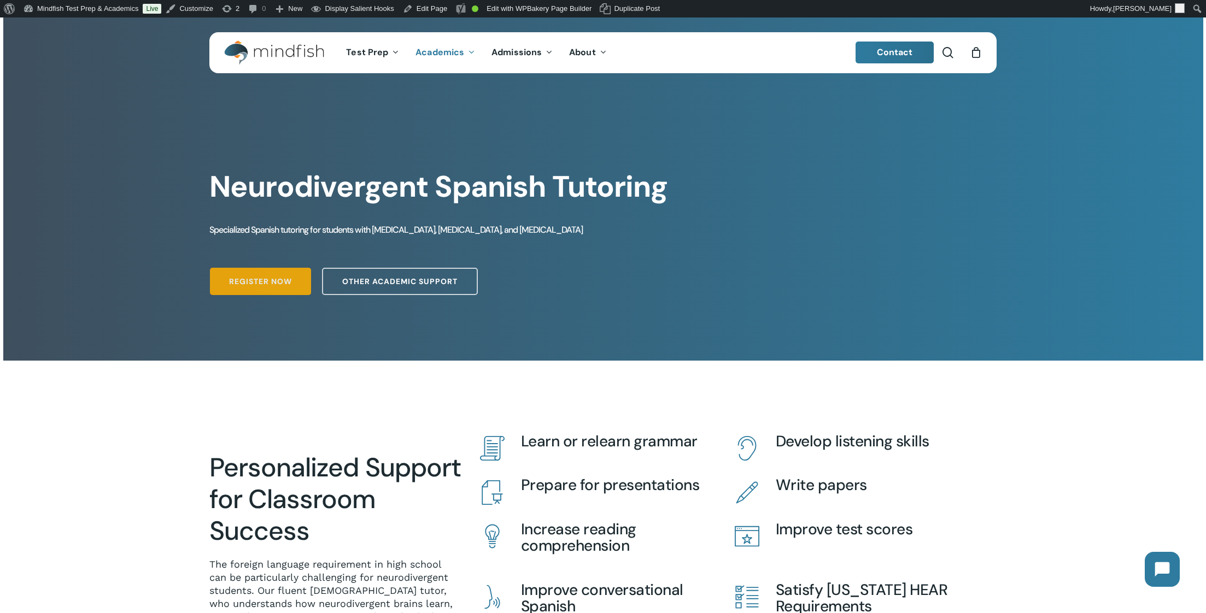
click at [263, 289] on link "Register Now" at bounding box center [260, 281] width 101 height 27
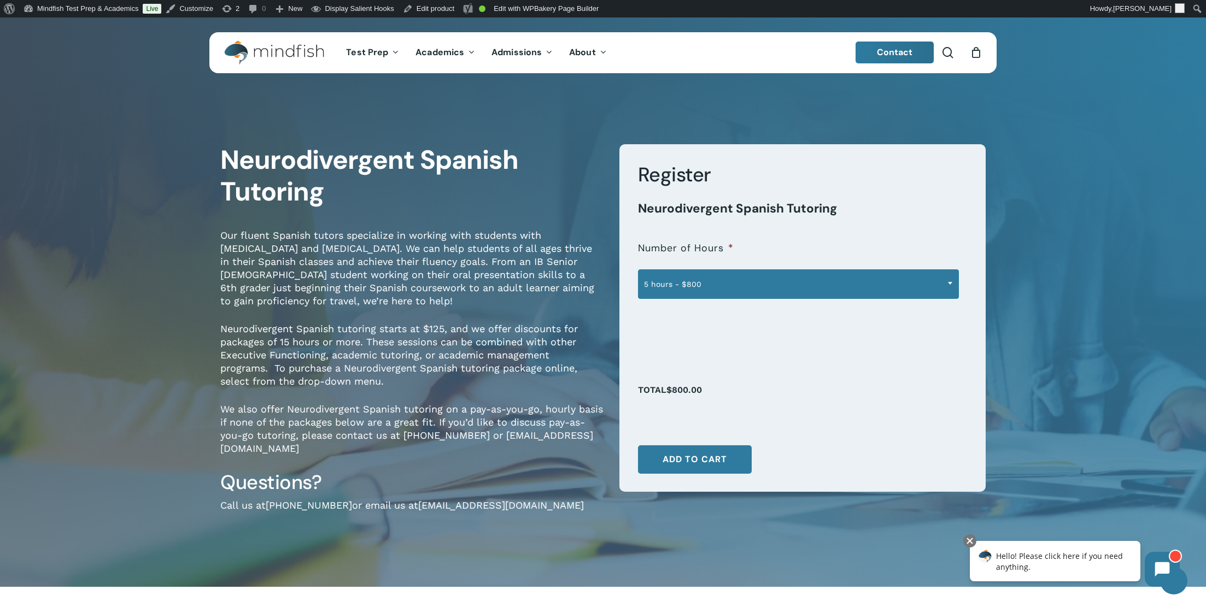
click at [742, 284] on span "5 hours - $800" at bounding box center [799, 284] width 320 height 23
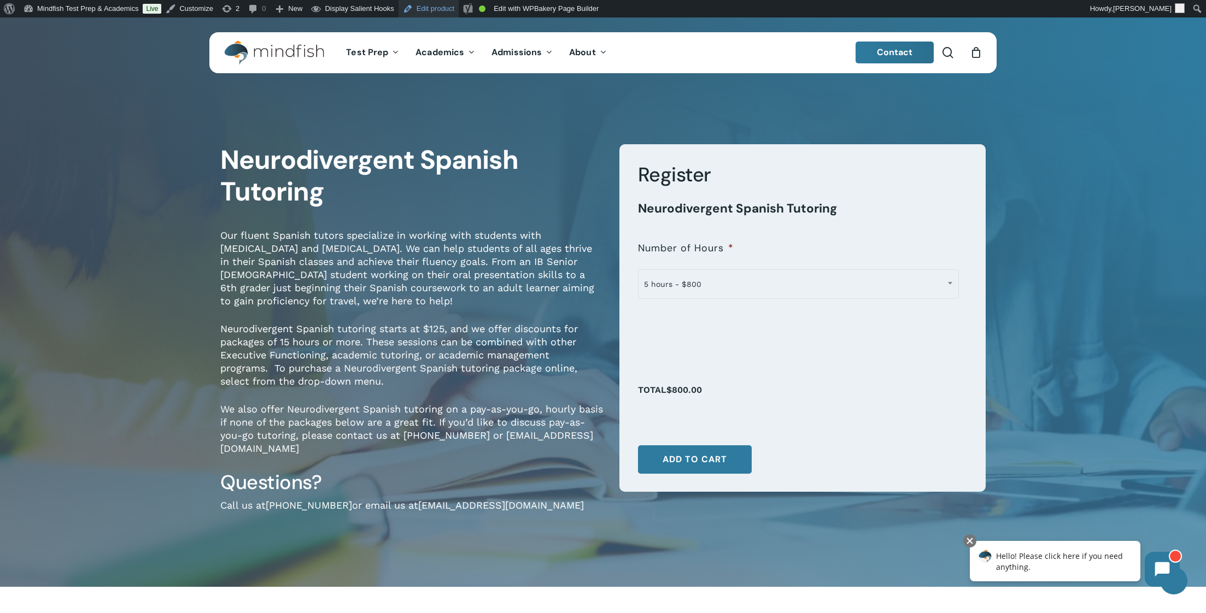
click at [447, 9] on link "Edit product" at bounding box center [429, 8] width 60 height 17
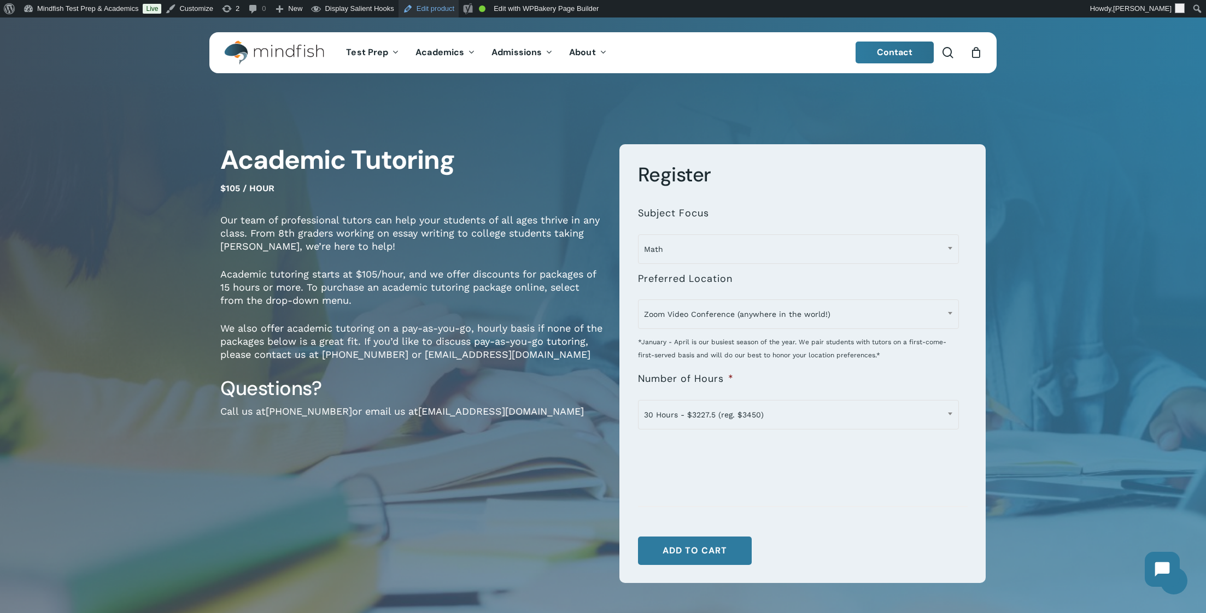
click at [459, 10] on link "Edit product" at bounding box center [429, 8] width 60 height 17
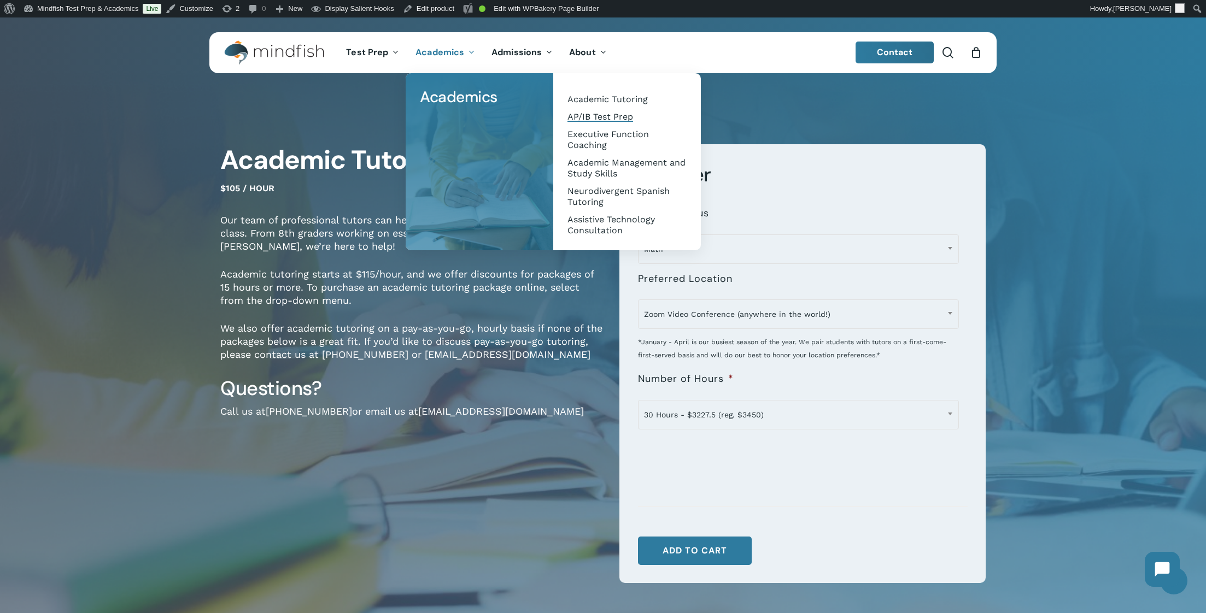
click at [587, 115] on span "AP/IB Test Prep" at bounding box center [600, 117] width 66 height 10
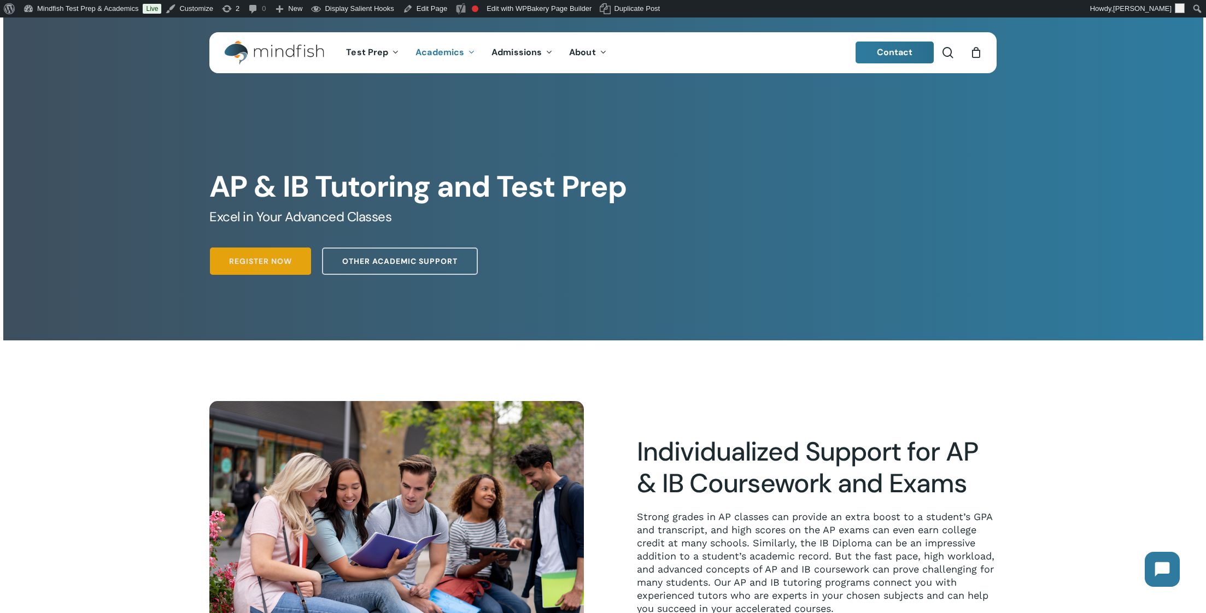
click at [232, 268] on link "Register Now" at bounding box center [260, 261] width 101 height 27
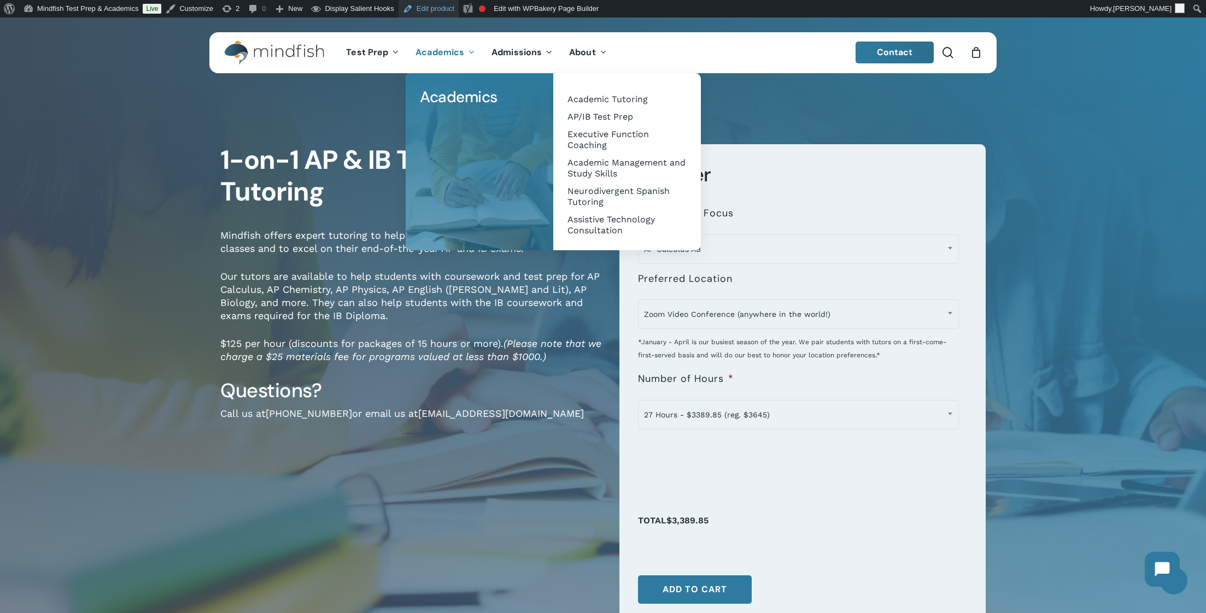
click at [436, 9] on link "Edit product" at bounding box center [429, 8] width 60 height 17
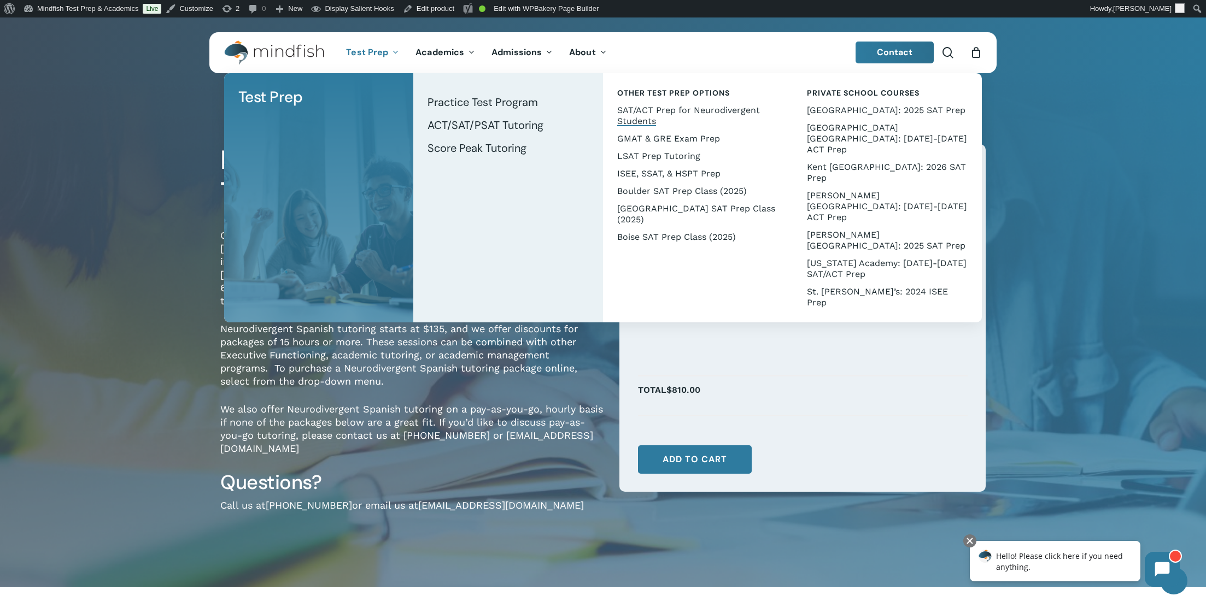
click at [660, 112] on span "SAT/ACT Prep for Neurodivergent Students" at bounding box center [688, 115] width 143 height 21
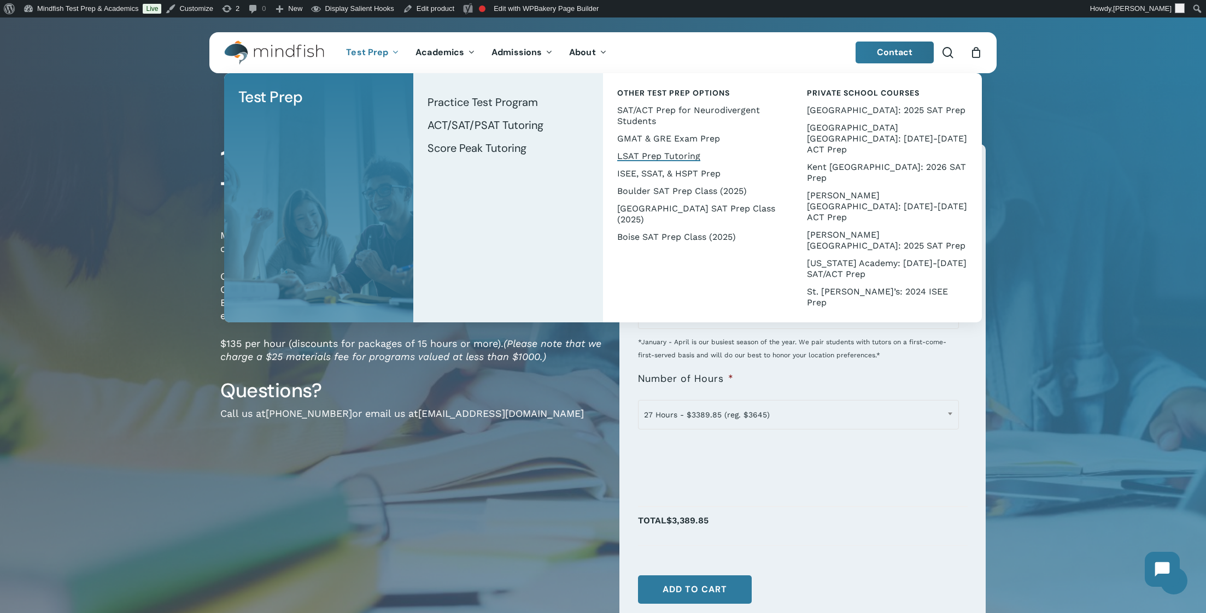
click at [666, 160] on span "LSAT Prep Tutoring" at bounding box center [658, 156] width 83 height 10
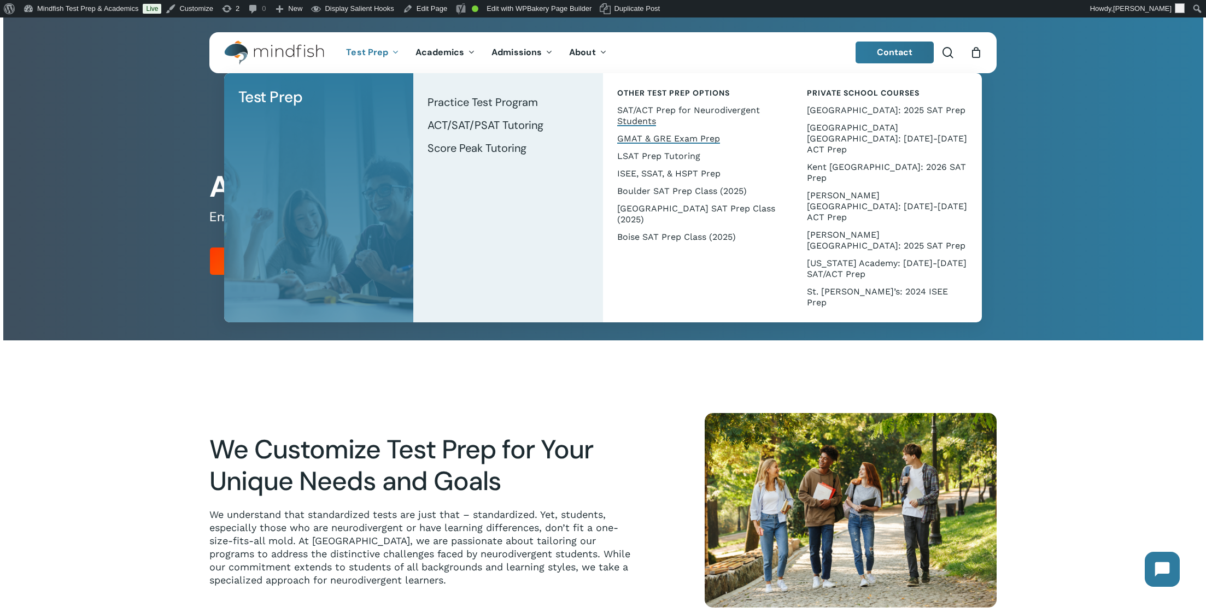
click at [643, 139] on span "GMAT & GRE Exam Prep" at bounding box center [668, 138] width 103 height 10
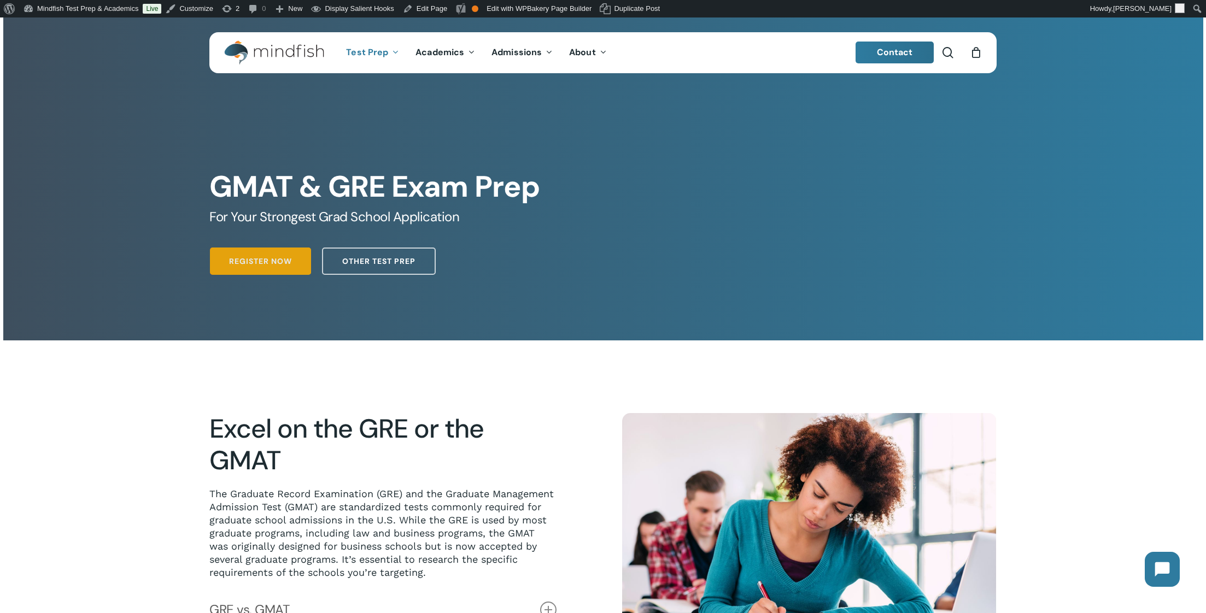
click at [248, 262] on span "Register Now" at bounding box center [260, 261] width 63 height 11
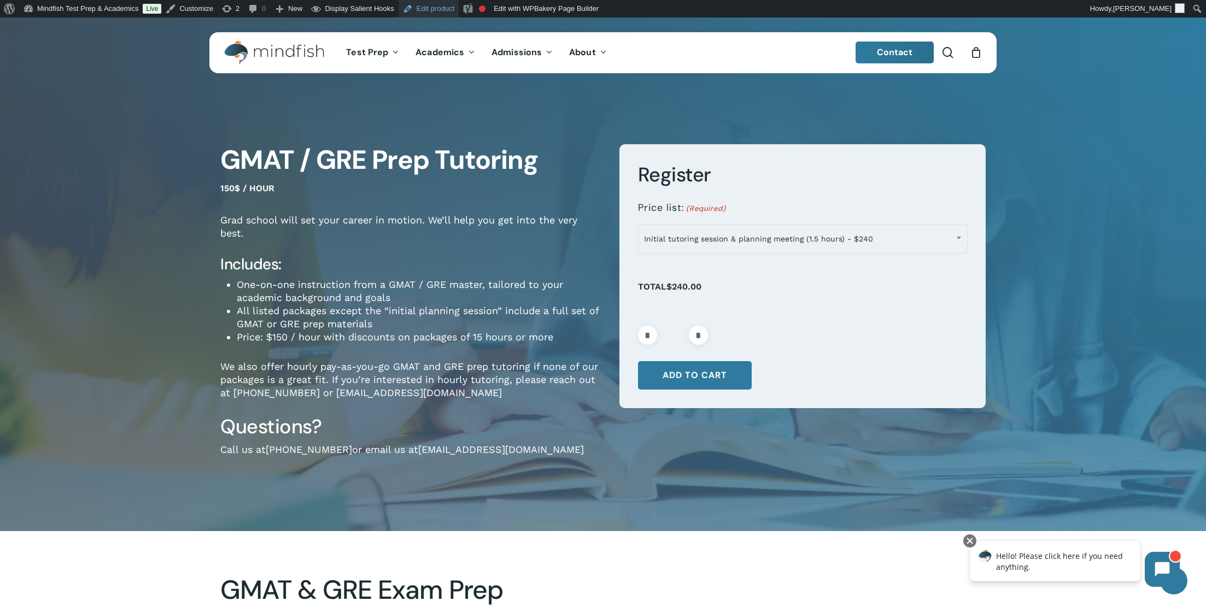
click at [438, 9] on link "Edit product" at bounding box center [429, 8] width 60 height 17
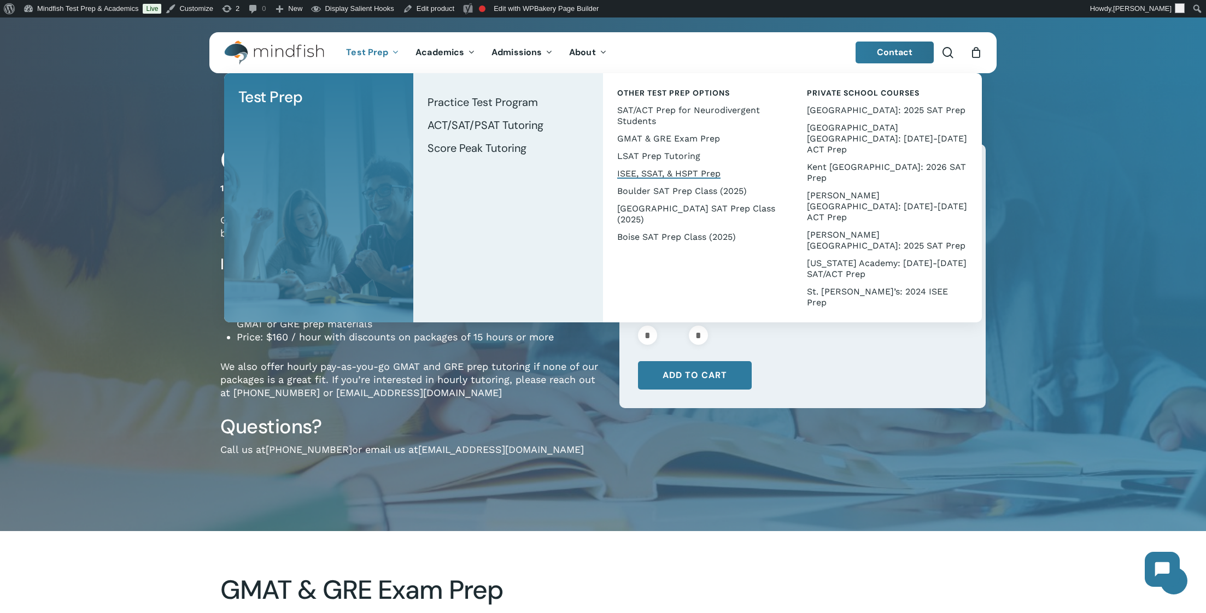
click at [672, 175] on span "ISEE, SSAT, & HSPT Prep" at bounding box center [668, 173] width 103 height 10
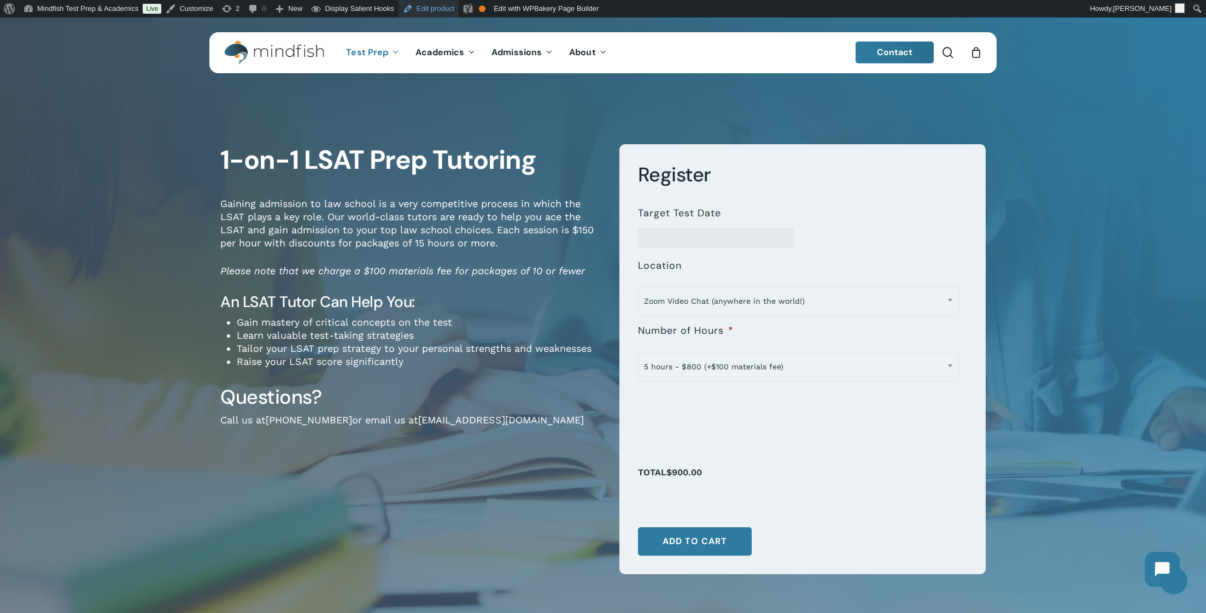
click at [439, 5] on link "Edit product" at bounding box center [429, 8] width 60 height 17
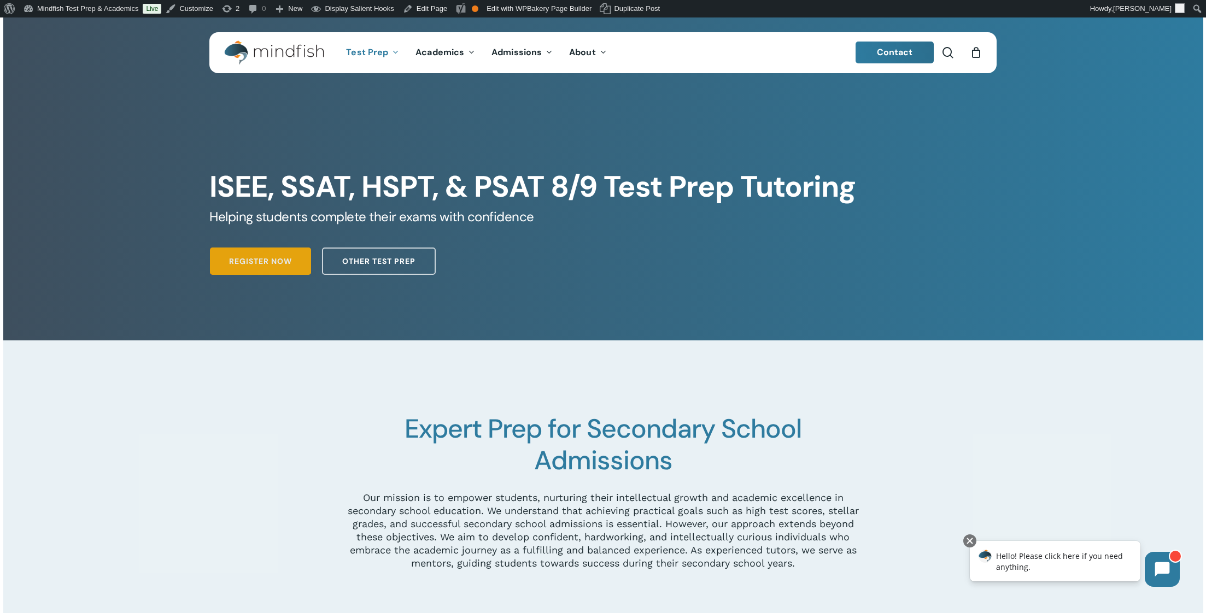
click at [254, 261] on span "Register Now" at bounding box center [260, 261] width 63 height 11
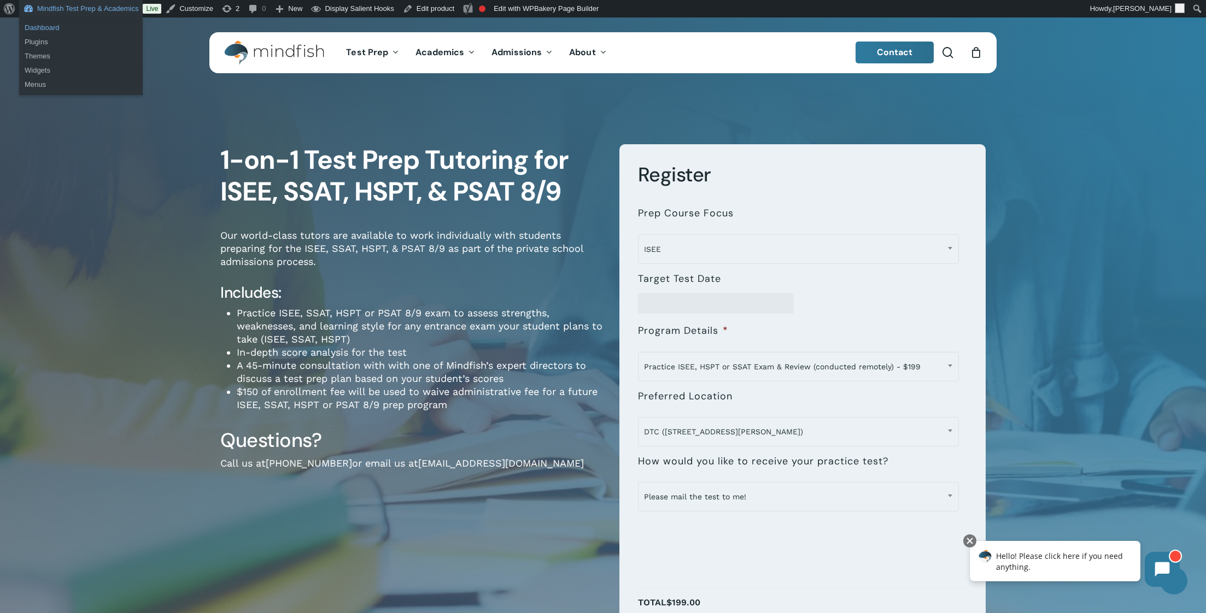
click at [34, 30] on link "Dashboard" at bounding box center [81, 28] width 124 height 14
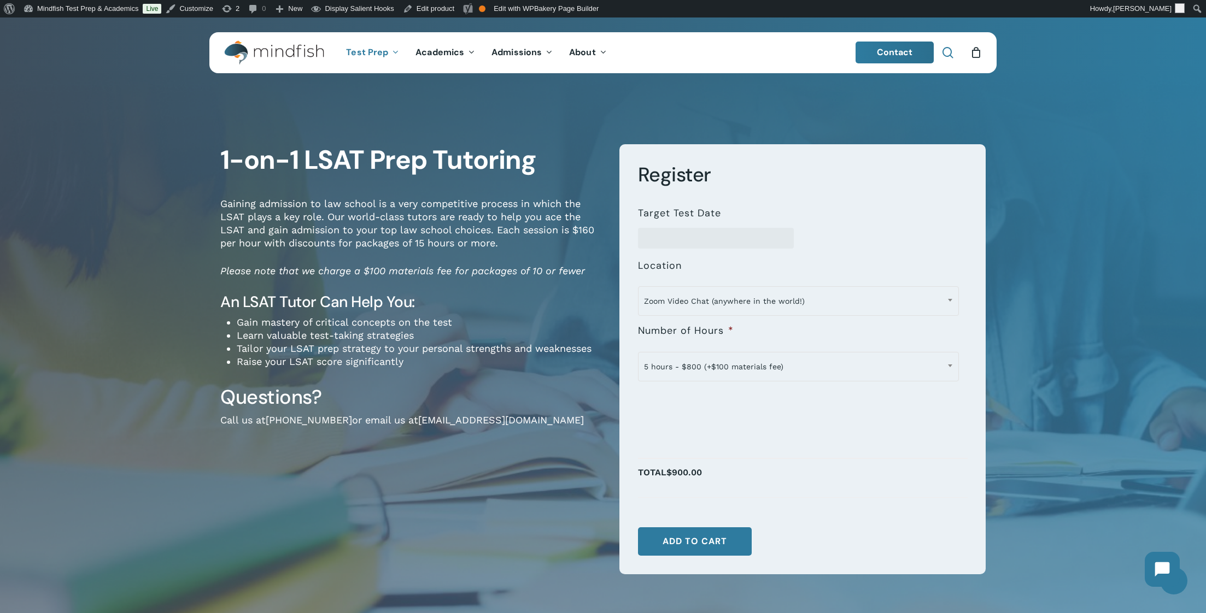
click at [942, 51] on span "Main Menu" at bounding box center [947, 52] width 11 height 11
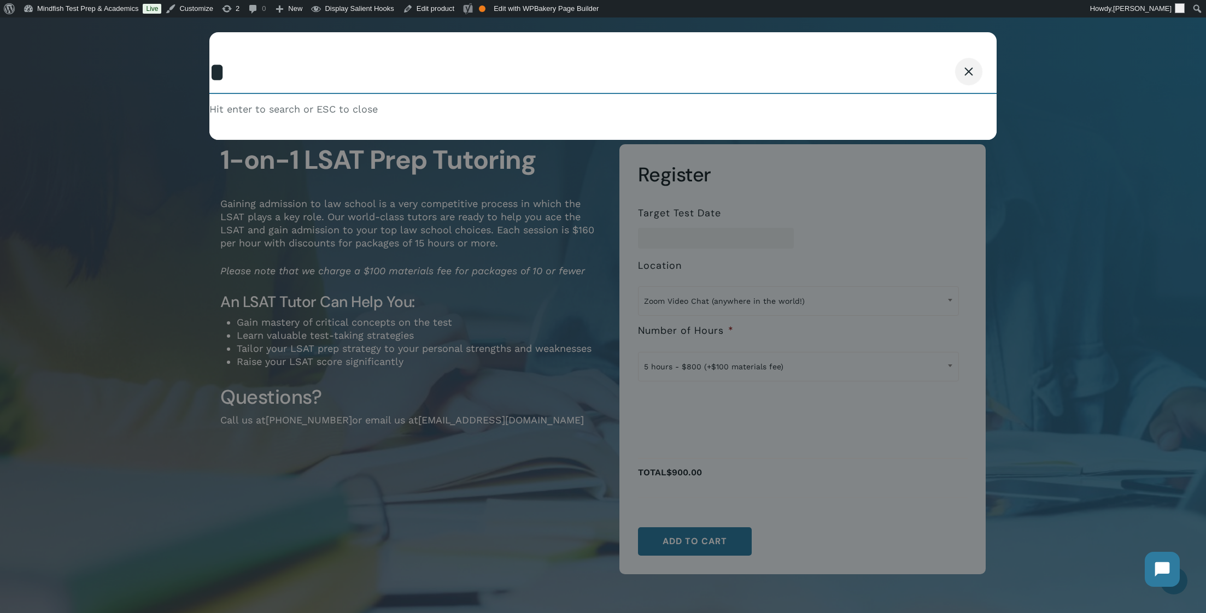
type input "*"
click at [917, 60] on button "Search" at bounding box center [942, 71] width 50 height 23
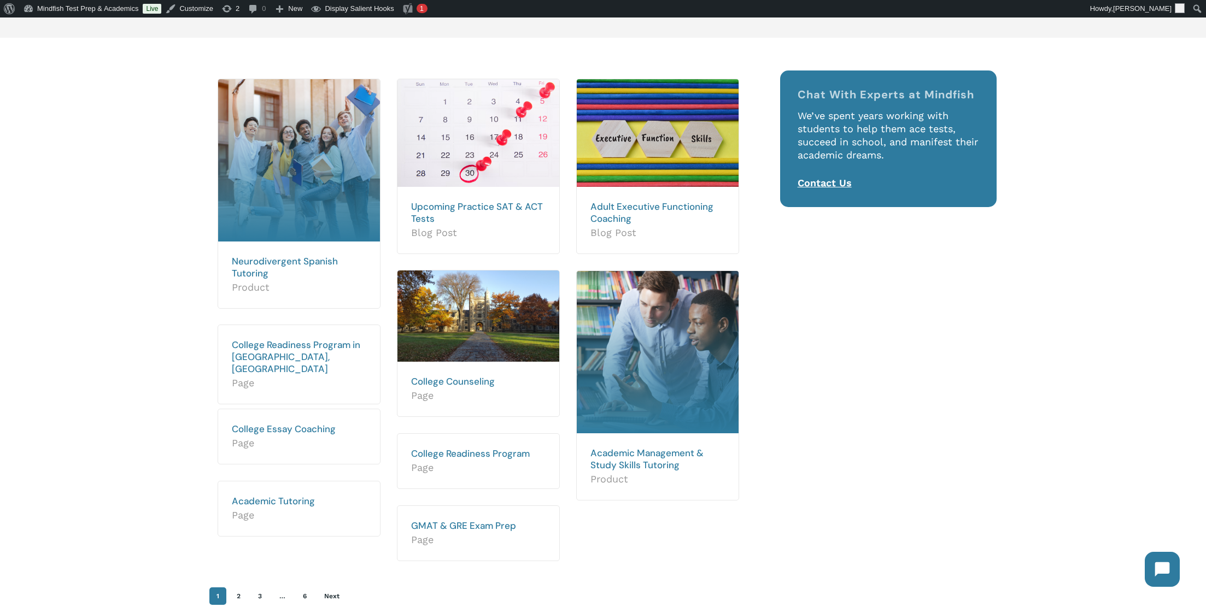
scroll to position [236, 0]
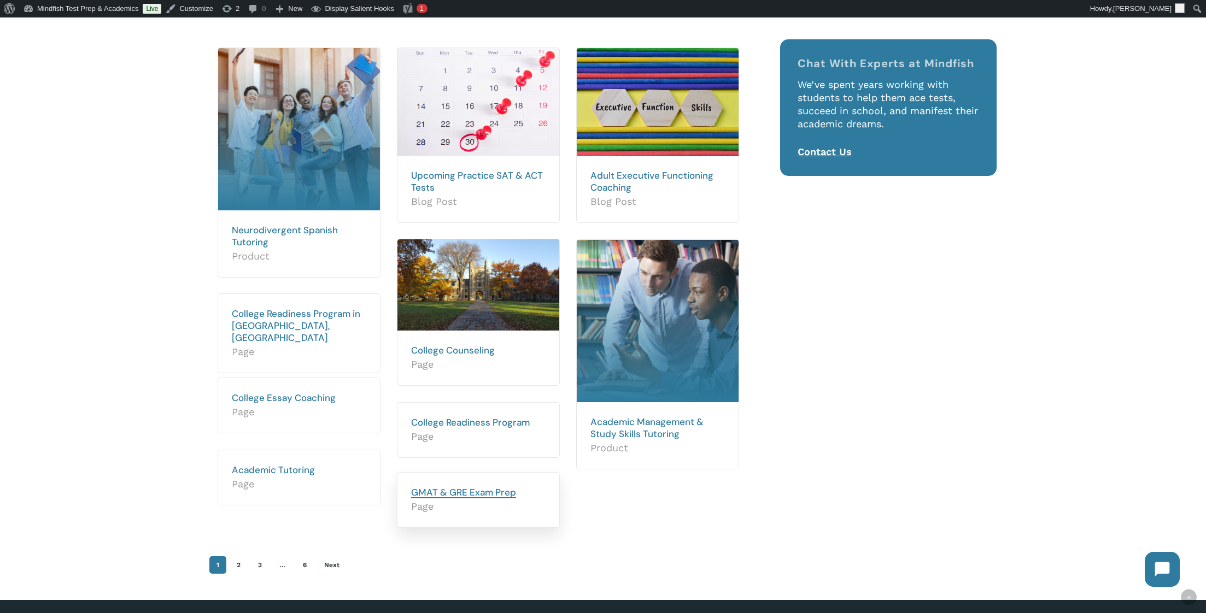
click at [479, 495] on link "GMAT & GRE Exam Prep" at bounding box center [463, 493] width 105 height 12
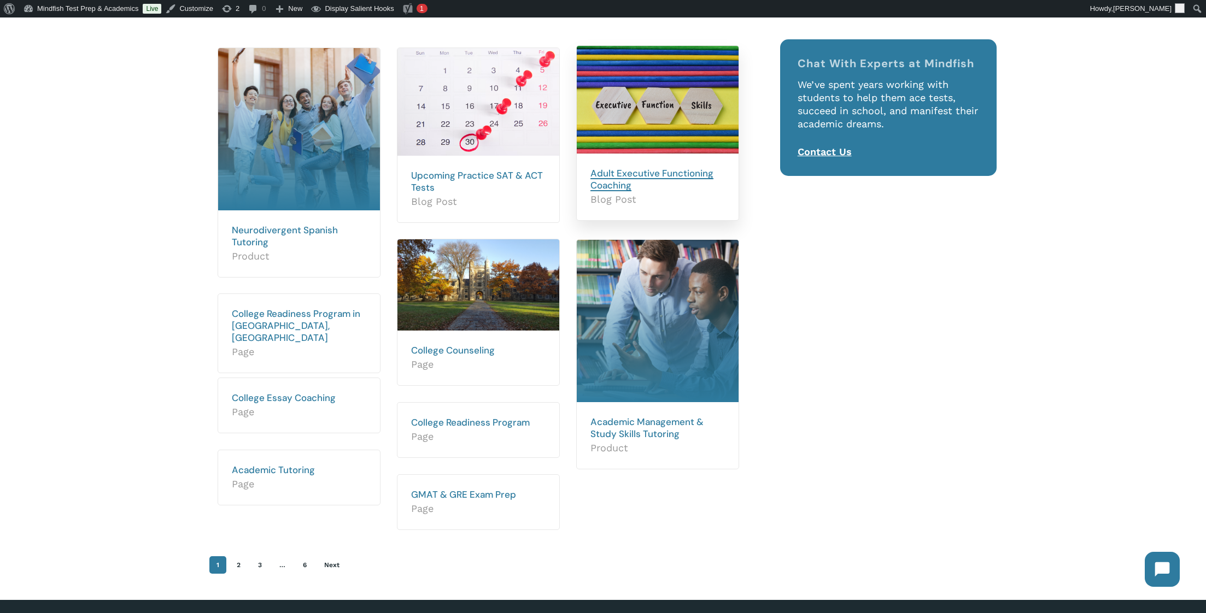
click at [606, 173] on link "Adult Executive Functioning Coaching" at bounding box center [651, 179] width 123 height 24
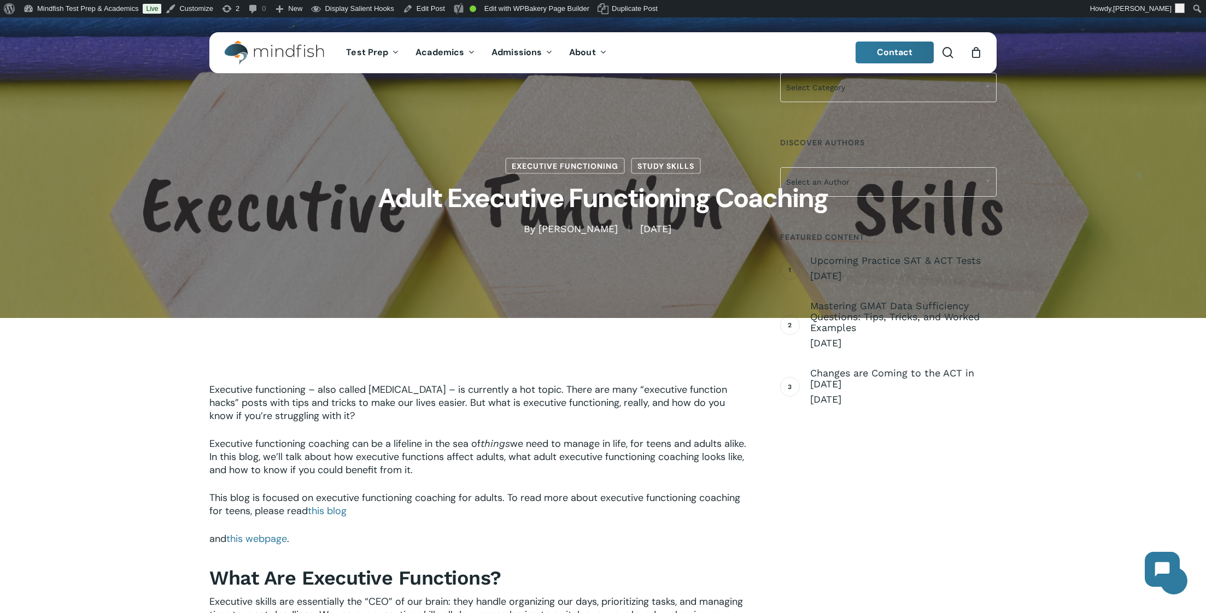
scroll to position [1428, 0]
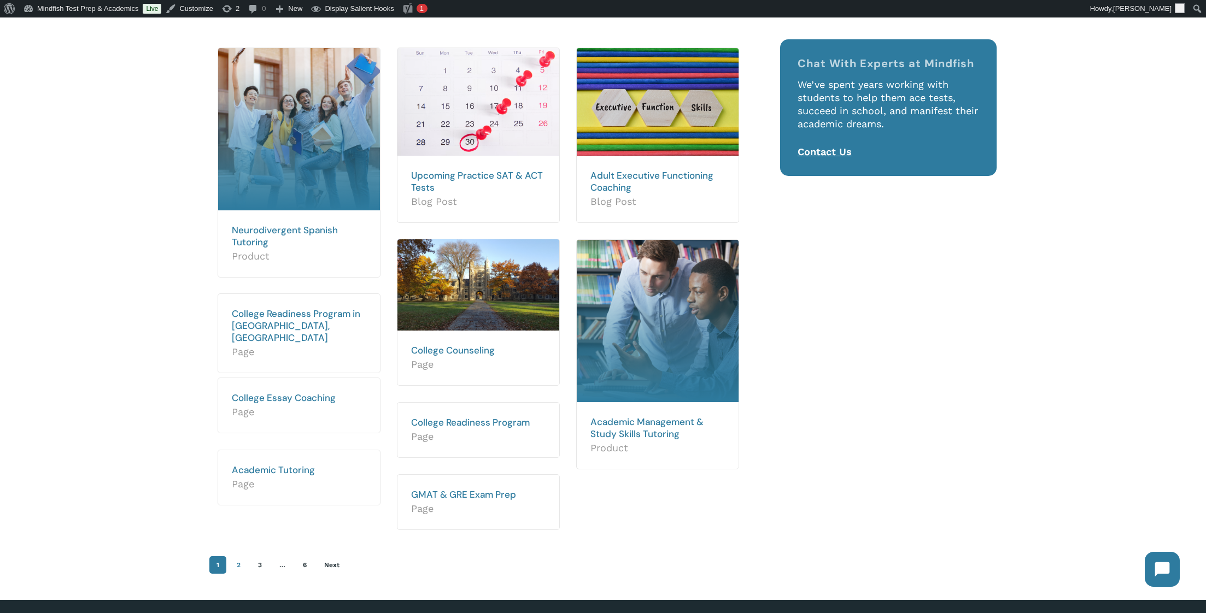
click at [239, 567] on link "2" at bounding box center [239, 565] width 18 height 17
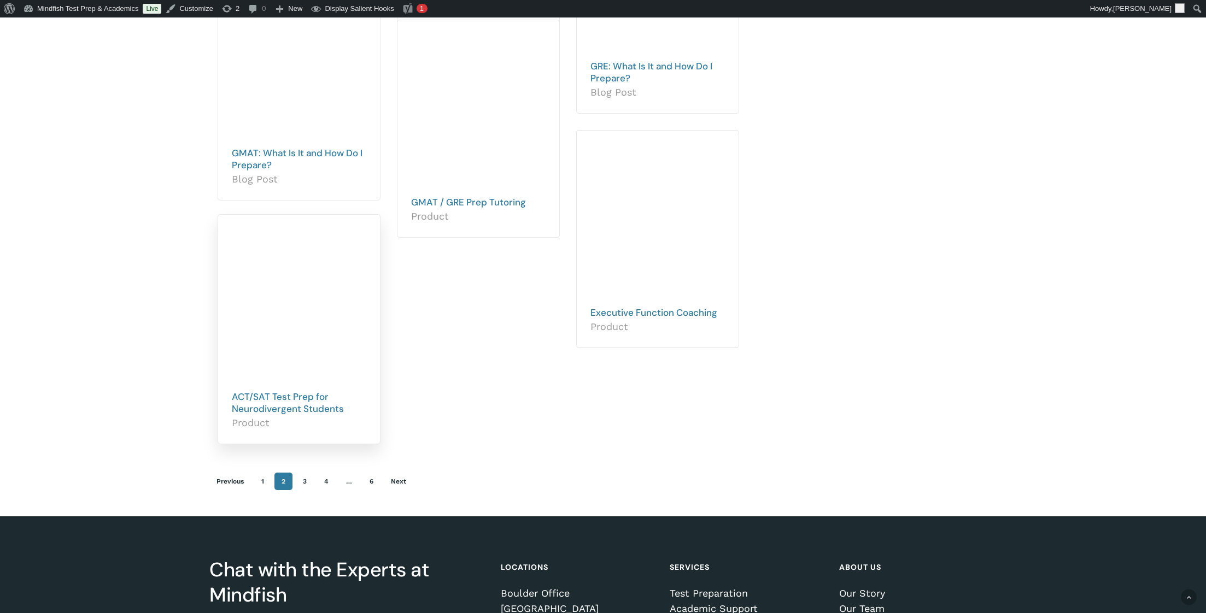
scroll to position [595, 0]
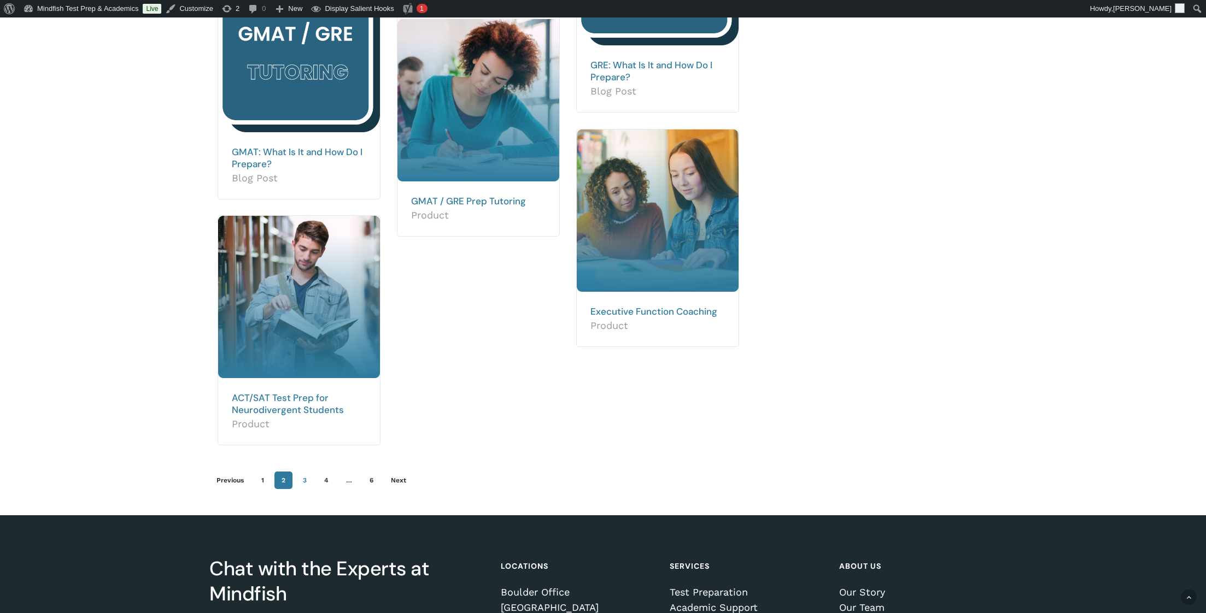
click at [303, 483] on link "3" at bounding box center [305, 480] width 18 height 17
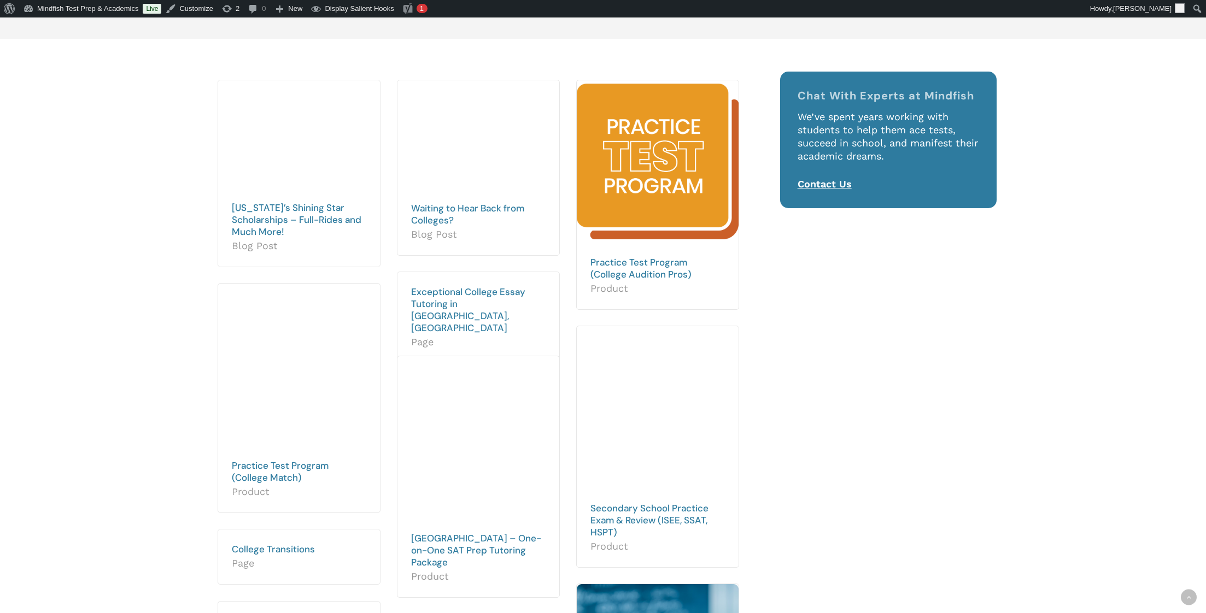
scroll to position [219, 0]
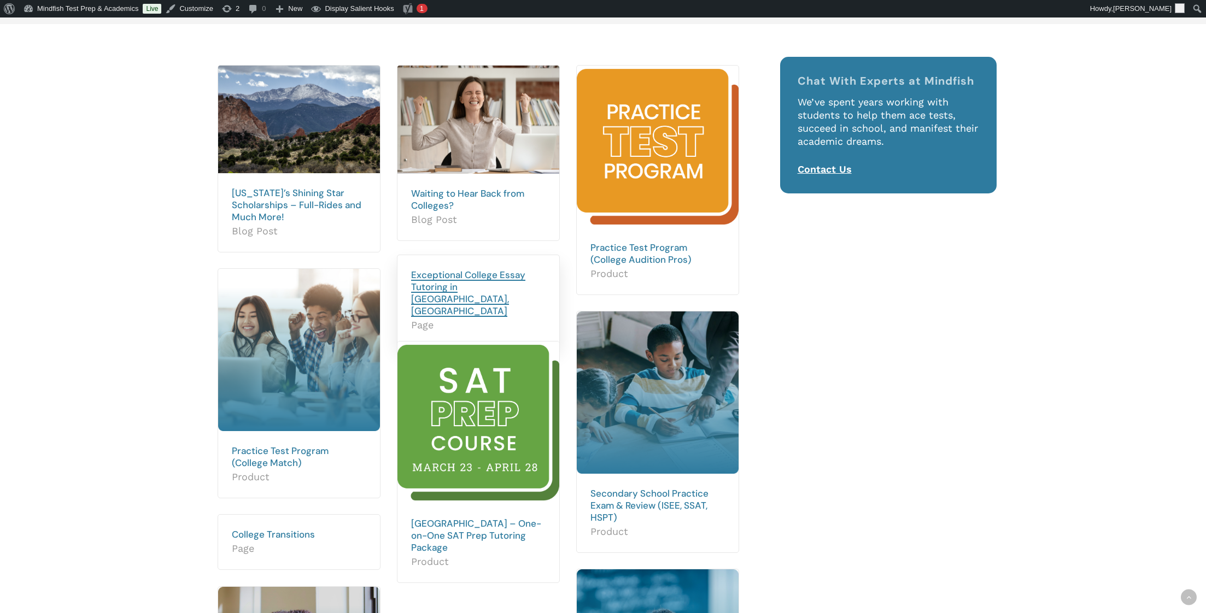
click at [447, 278] on link "Exceptional College Essay Tutoring in Denver, CO" at bounding box center [468, 293] width 114 height 48
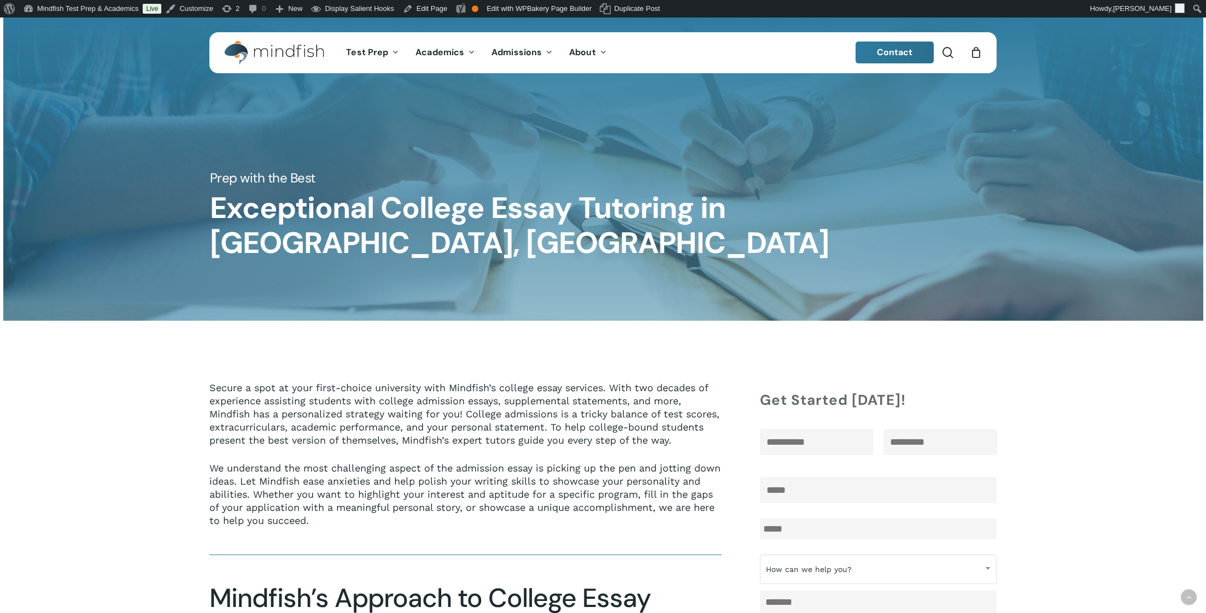
scroll to position [719, 0]
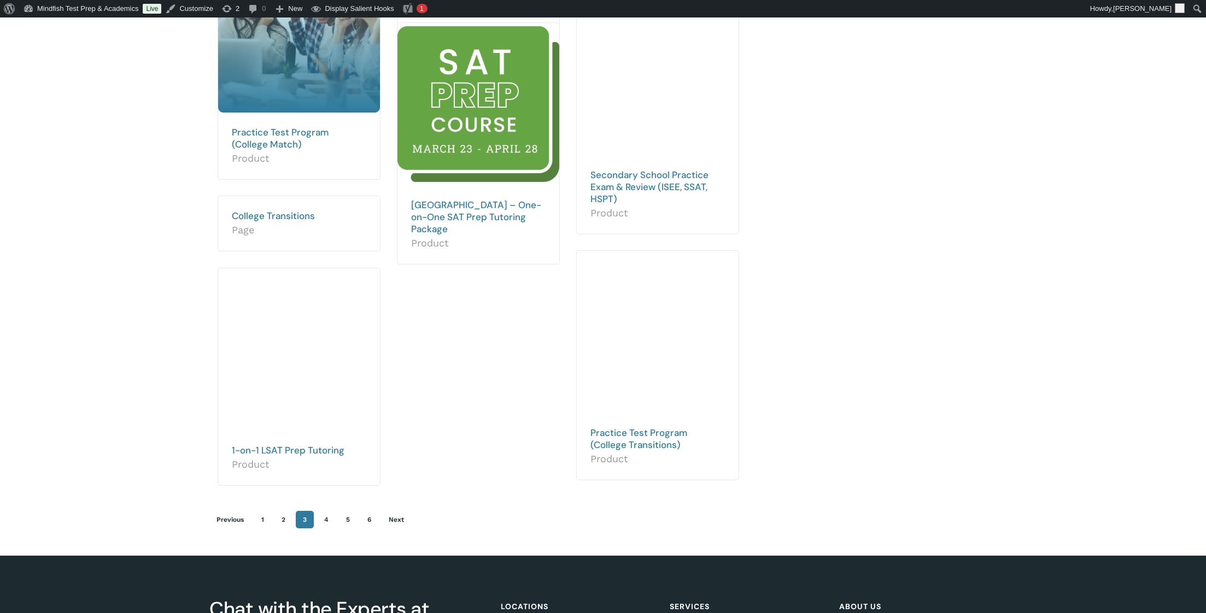
scroll to position [554, 0]
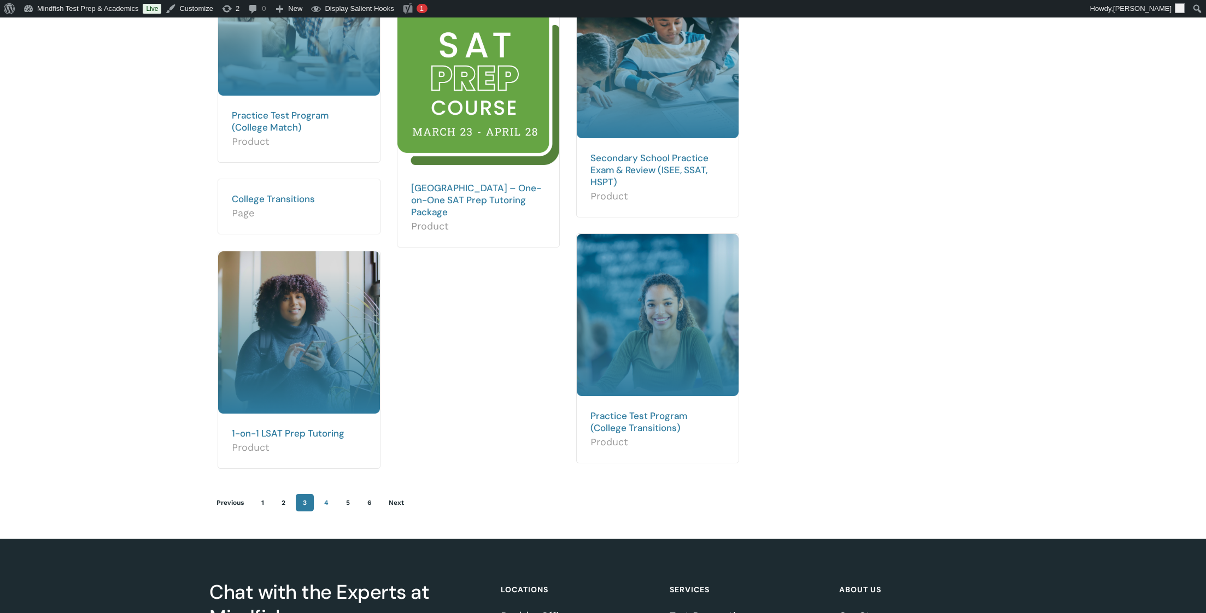
click at [328, 501] on link "4" at bounding box center [326, 502] width 19 height 17
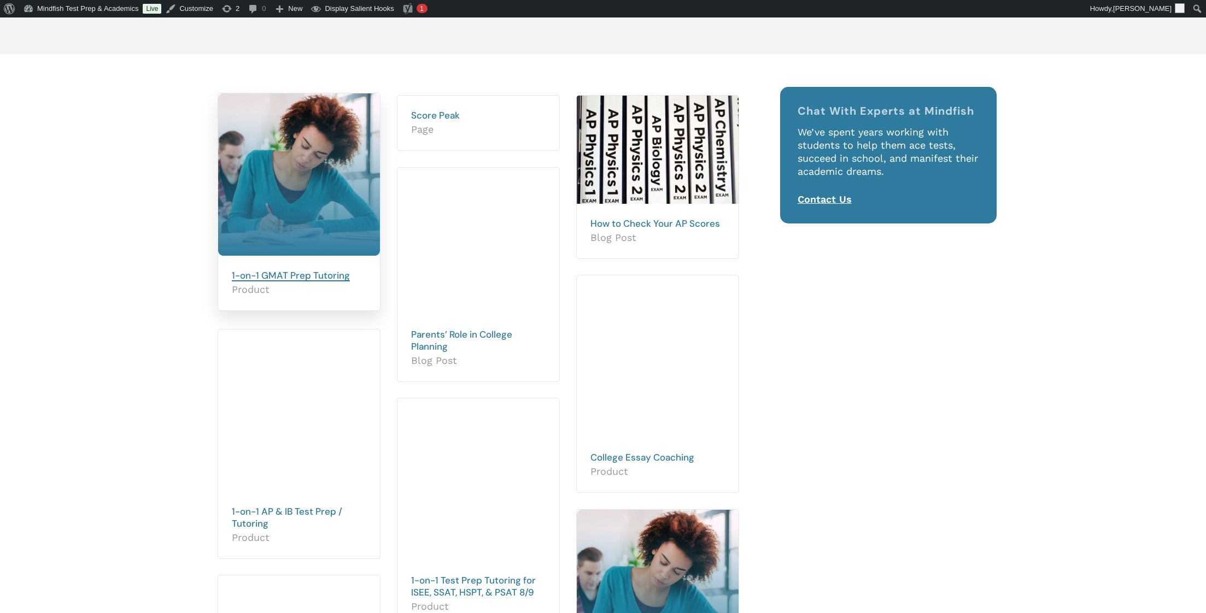
scroll to position [173, 0]
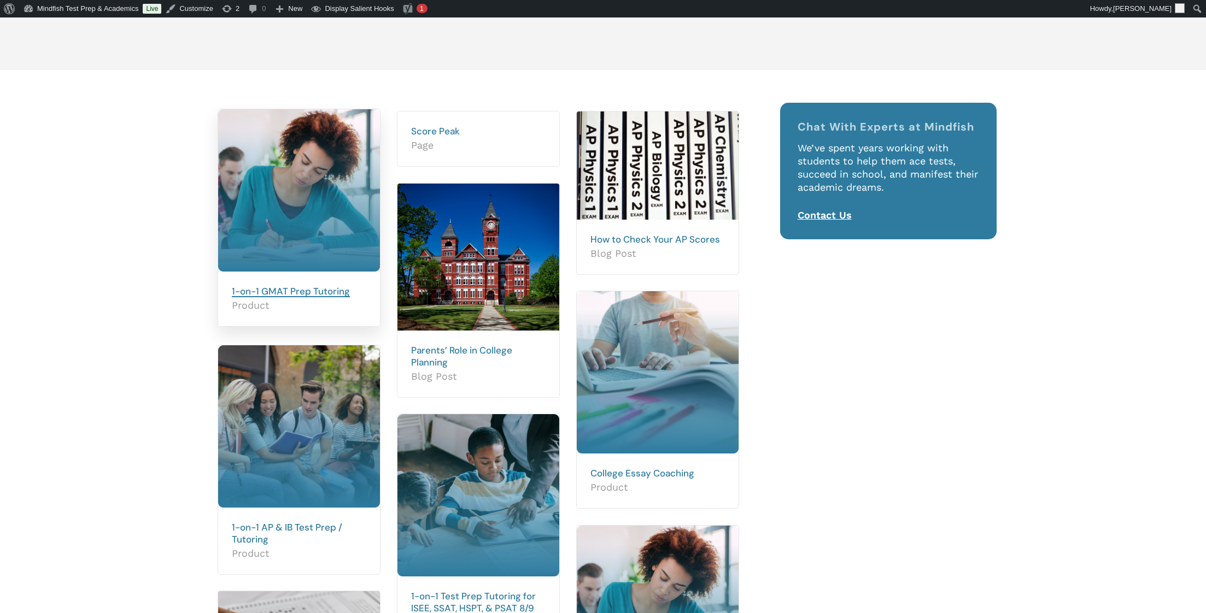
click at [259, 289] on link "1-on-1 GMAT Prep Tutoring" at bounding box center [291, 291] width 118 height 12
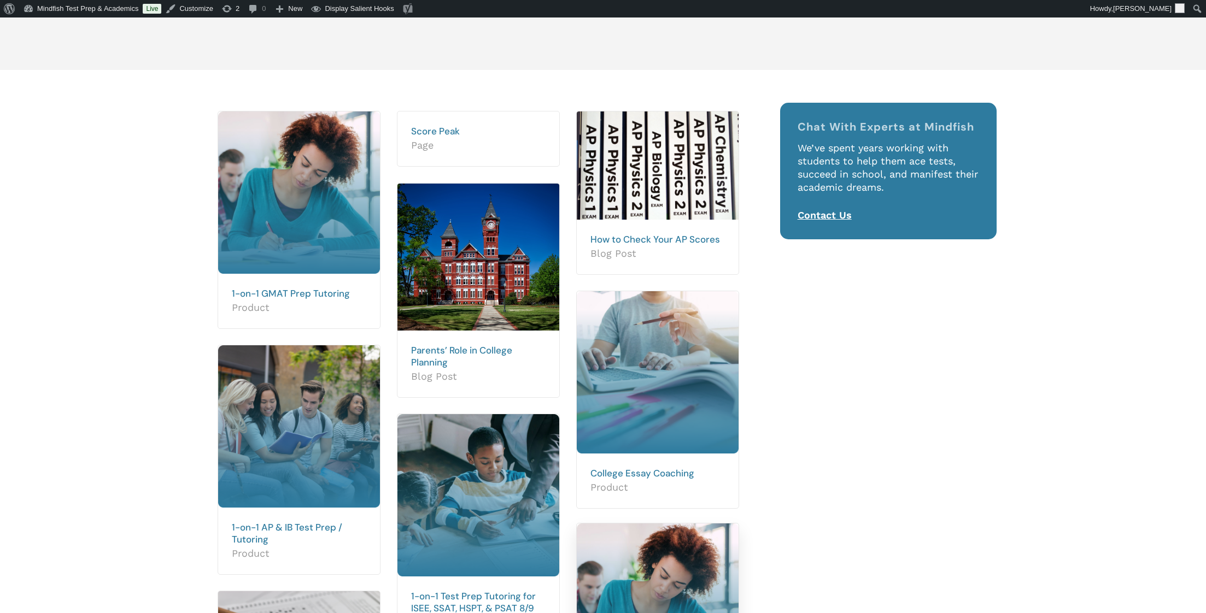
scroll to position [653, 0]
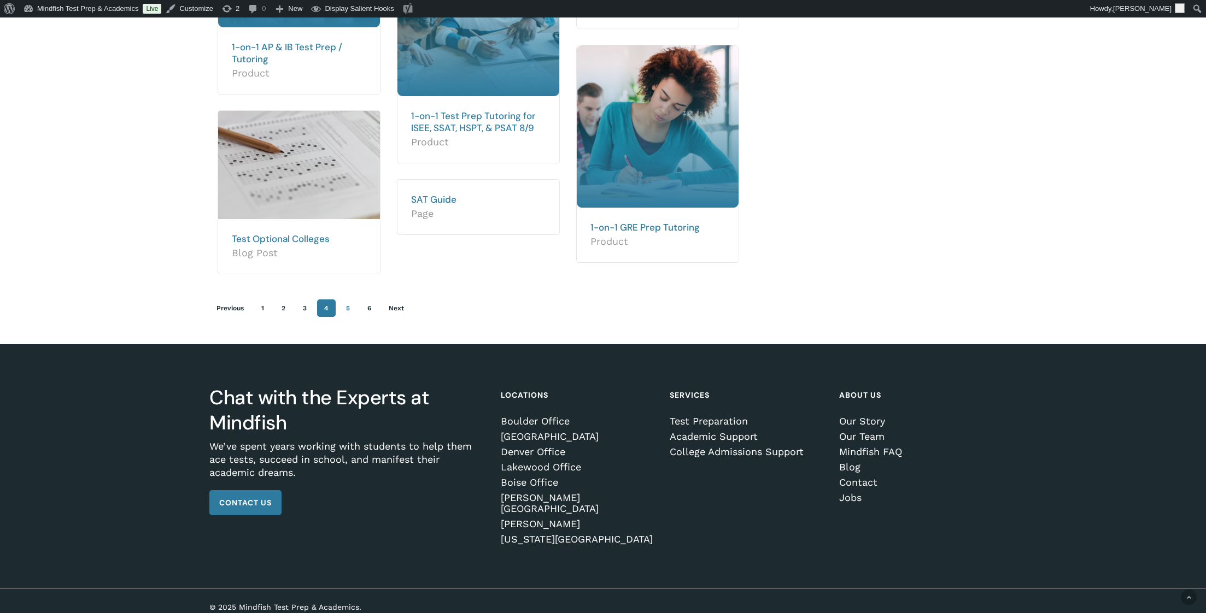
click at [346, 308] on link "5" at bounding box center [348, 308] width 18 height 17
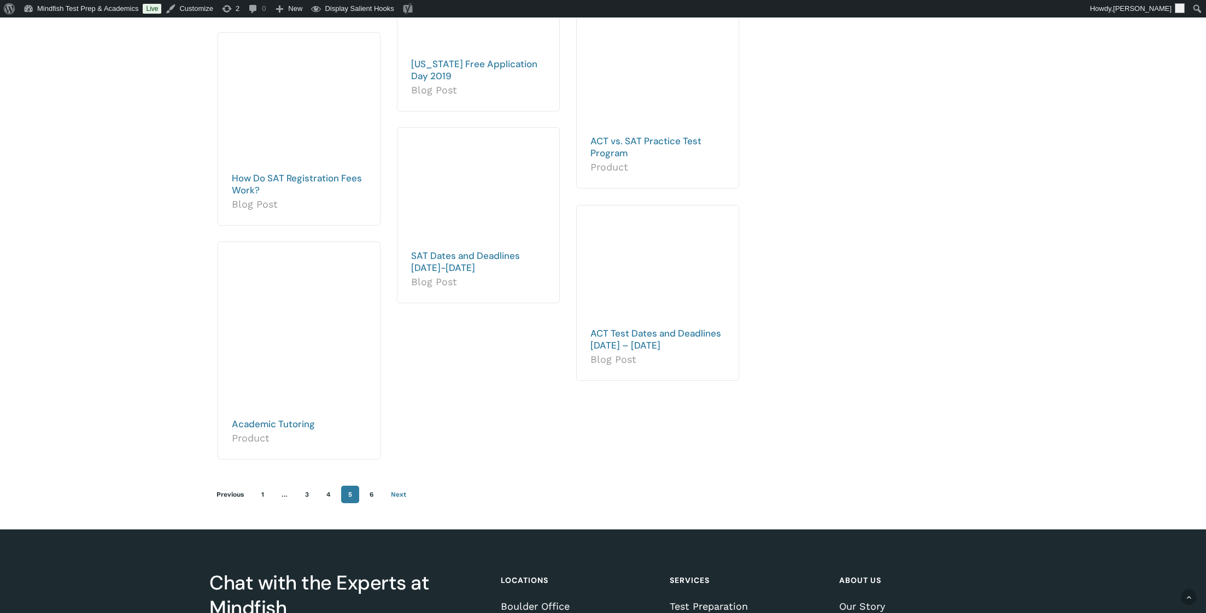
scroll to position [506, 0]
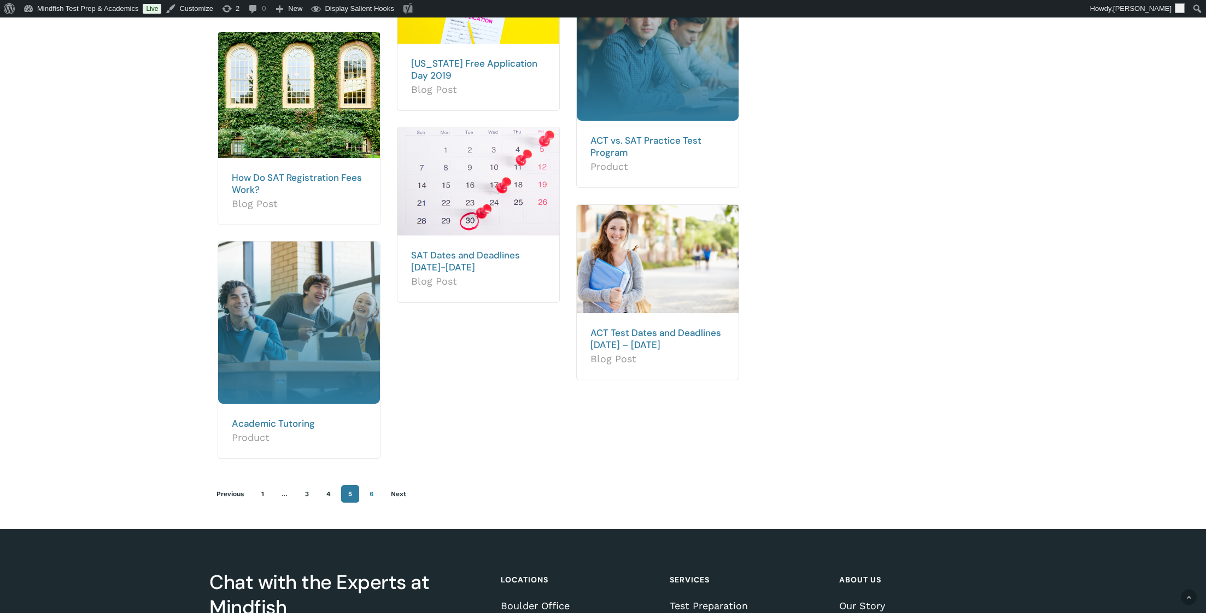
click at [372, 495] on link "6" at bounding box center [371, 493] width 18 height 17
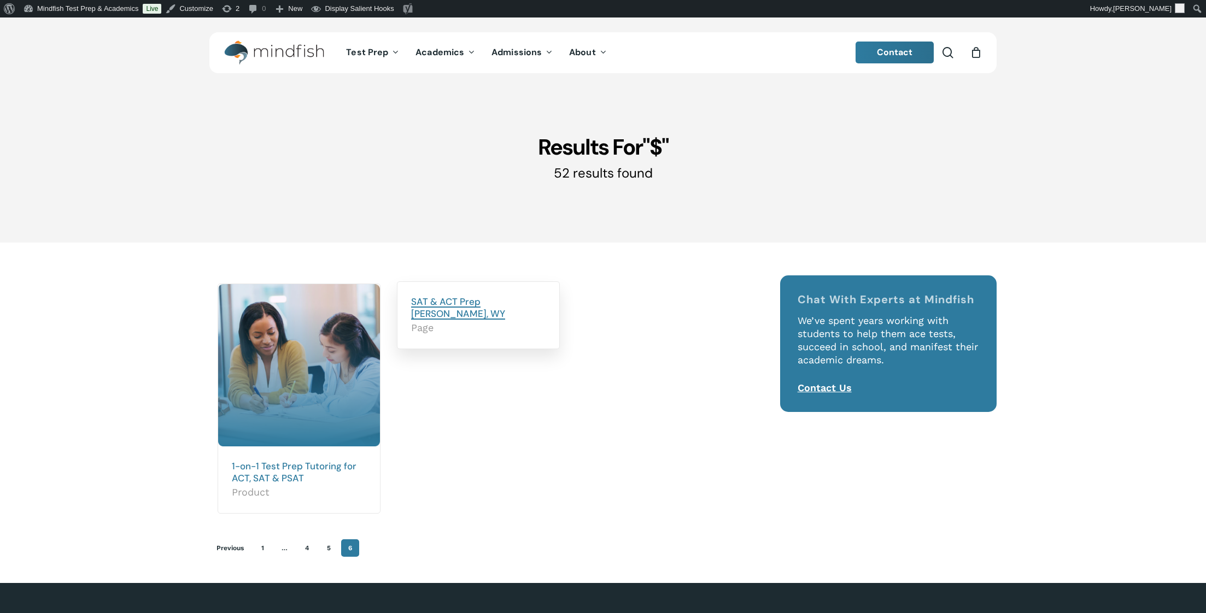
click at [437, 302] on link "SAT & ACT Prep [PERSON_NAME], WY" at bounding box center [458, 308] width 94 height 24
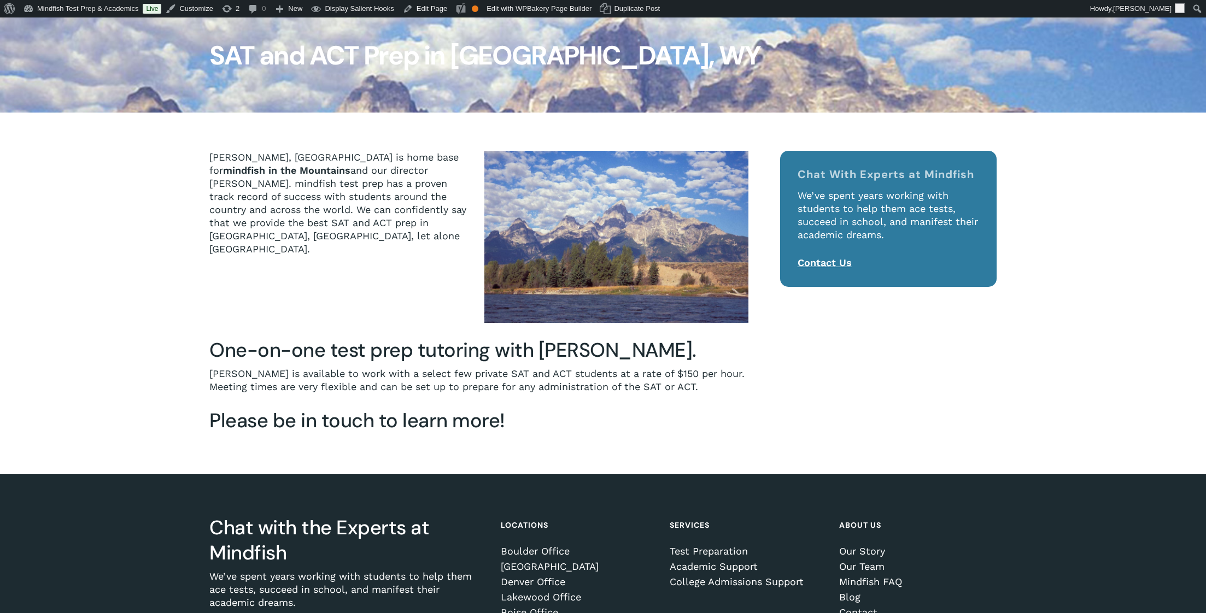
scroll to position [122, 0]
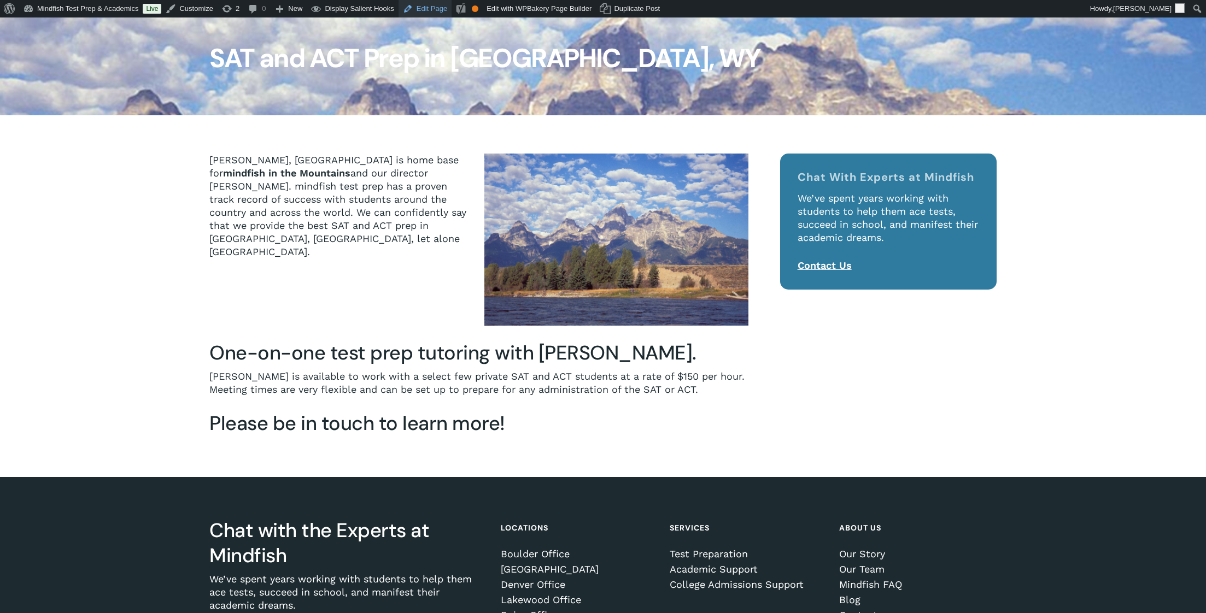
click at [440, 11] on link "Edit Page" at bounding box center [425, 8] width 53 height 17
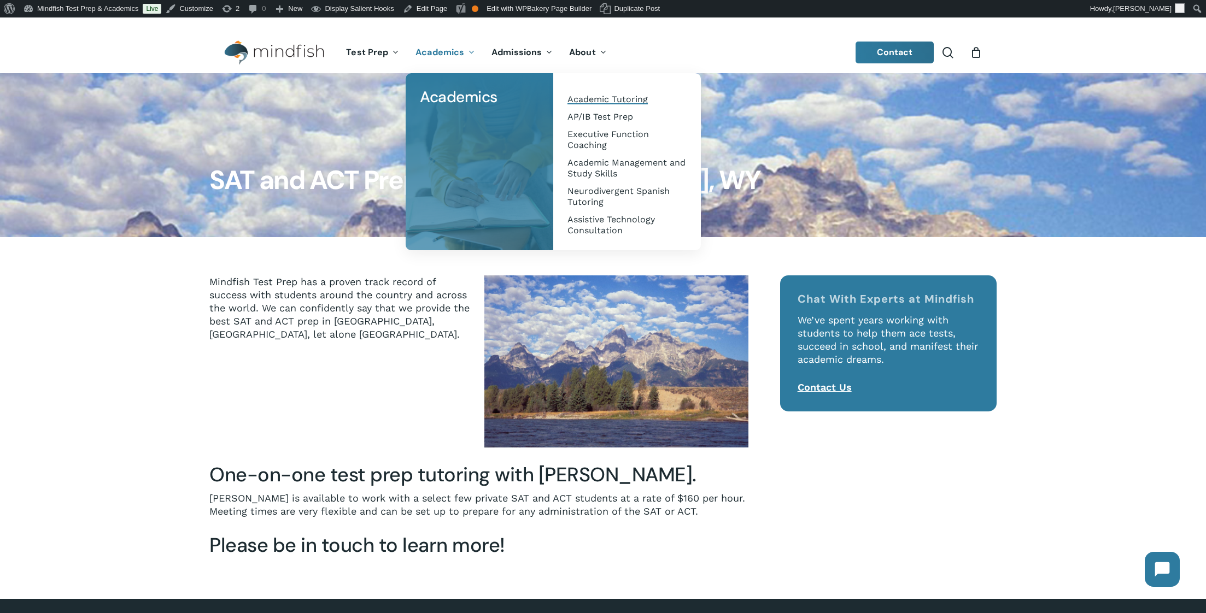
click at [615, 99] on span "Academic Tutoring" at bounding box center [607, 99] width 80 height 10
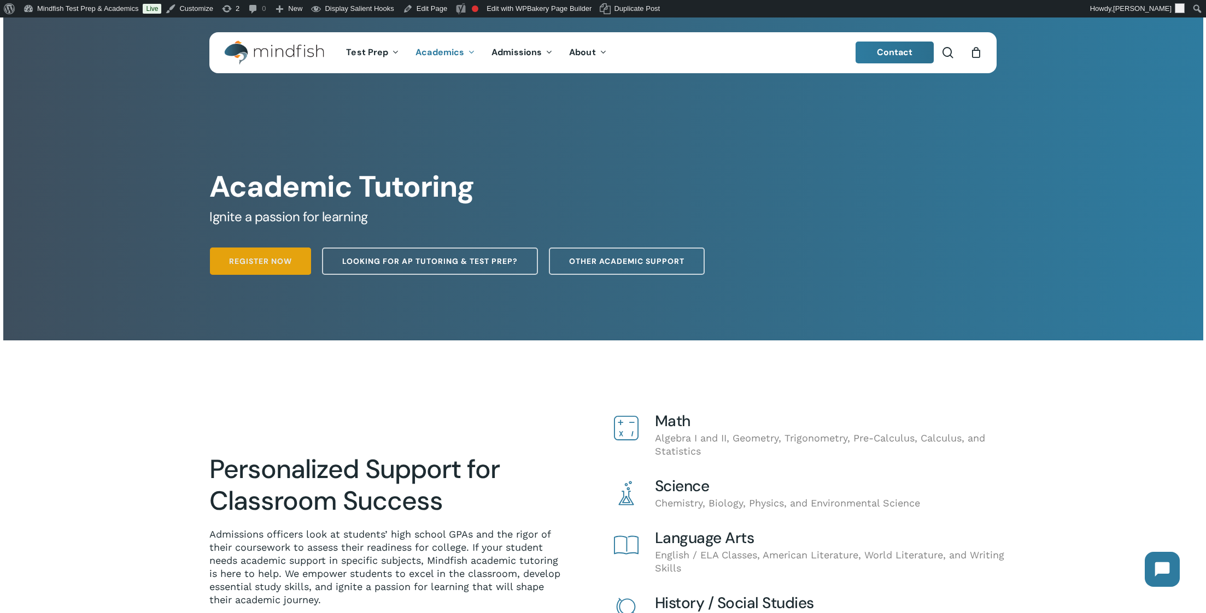
click at [273, 267] on span "Register Now" at bounding box center [260, 261] width 63 height 11
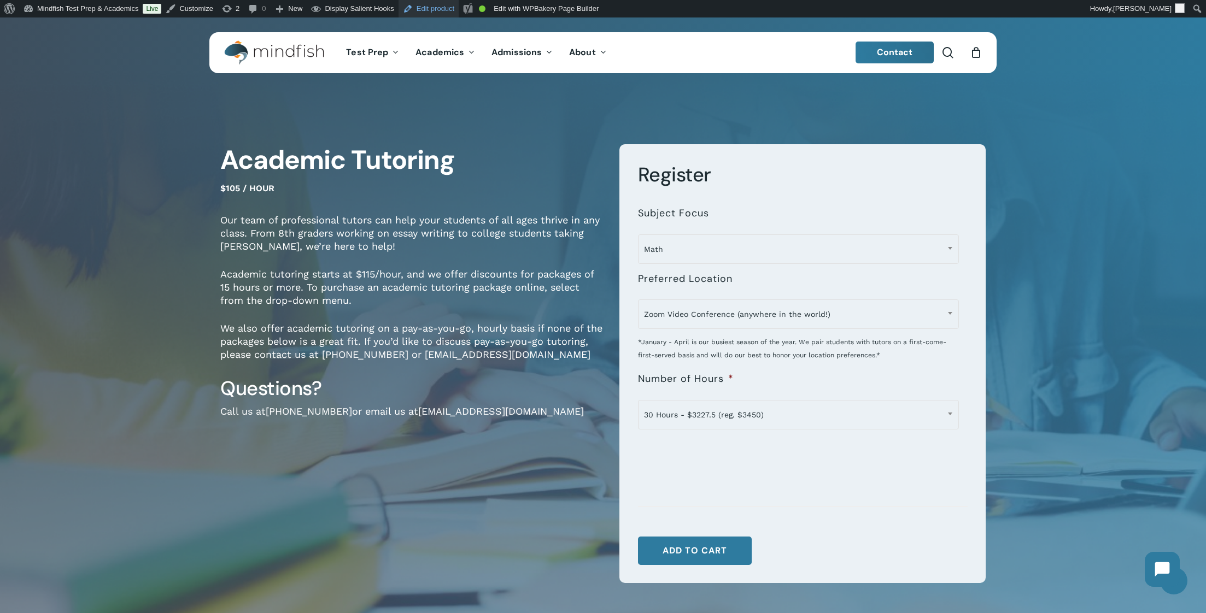
click at [434, 14] on link "Edit product" at bounding box center [429, 8] width 60 height 17
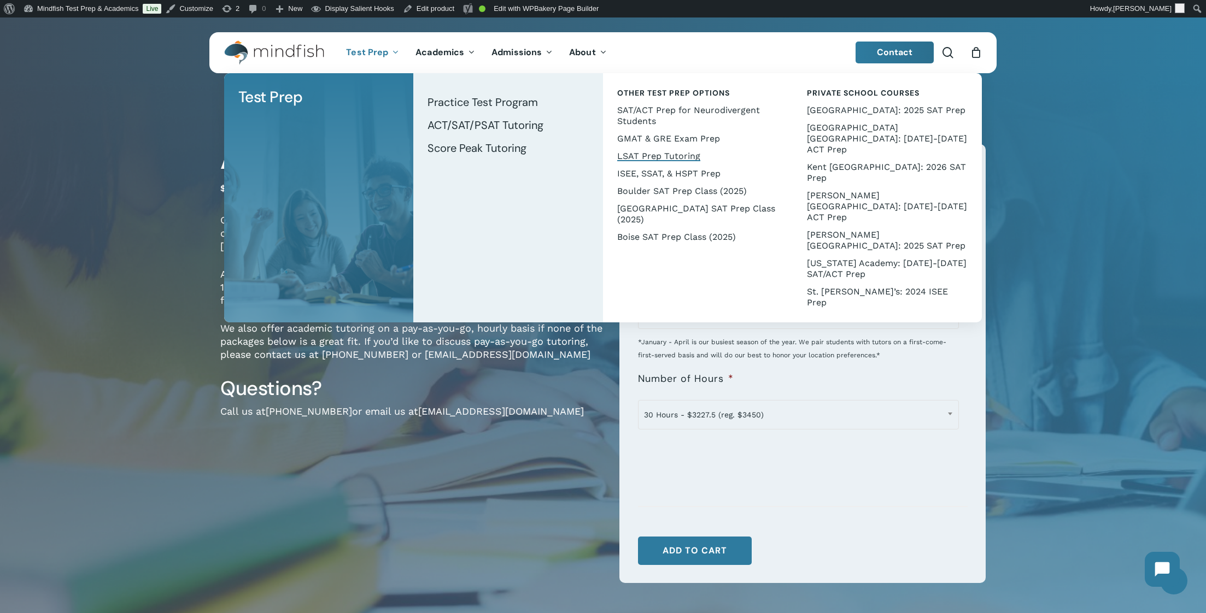
click at [626, 153] on span "LSAT Prep Tutoring" at bounding box center [658, 156] width 83 height 10
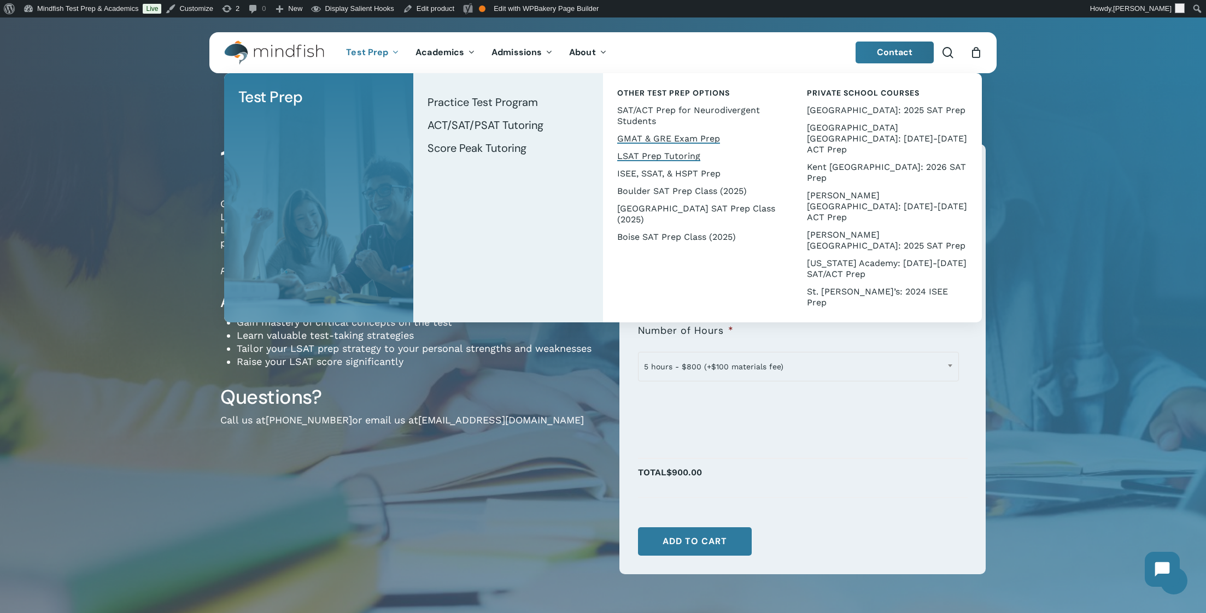
click at [648, 139] on span "GMAT & GRE Exam Prep" at bounding box center [668, 138] width 103 height 10
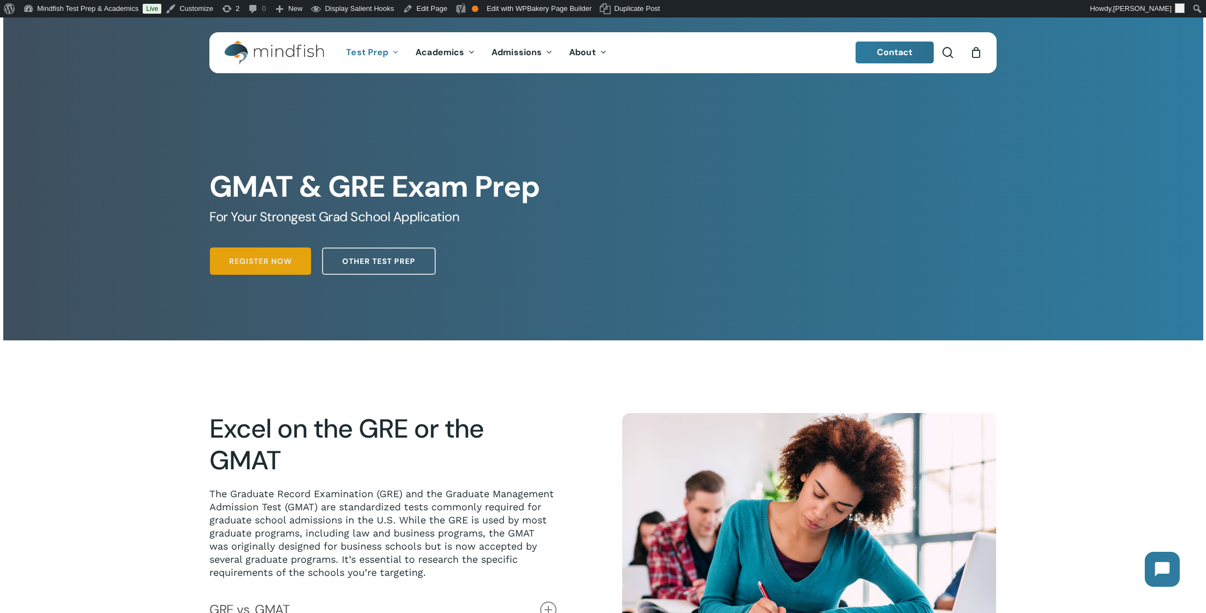
click at [237, 265] on span "Register Now" at bounding box center [260, 261] width 63 height 11
